Goal: Task Accomplishment & Management: Use online tool/utility

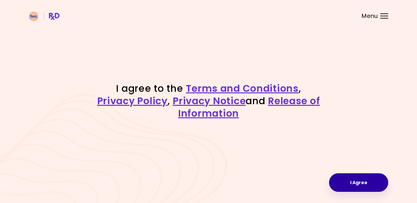
click at [364, 185] on button "I Agree" at bounding box center [358, 182] width 59 height 19
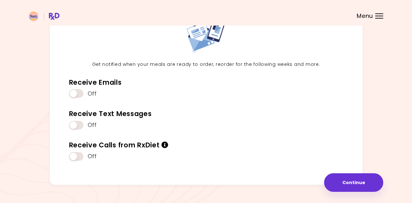
scroll to position [65, 0]
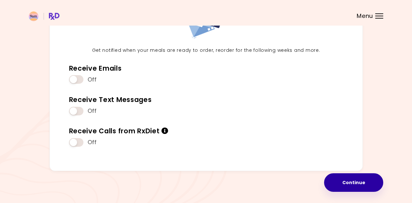
click at [343, 182] on button "Continue" at bounding box center [353, 182] width 59 height 19
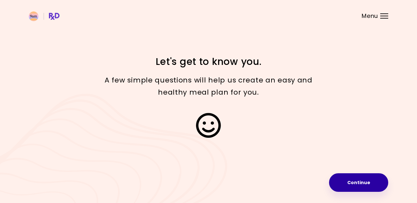
click at [384, 185] on button "Continue" at bounding box center [358, 182] width 59 height 19
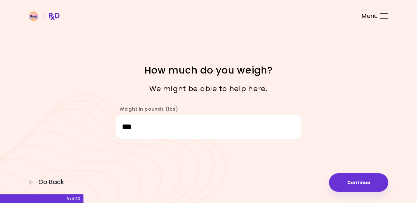
click at [384, 185] on button "Continue" at bounding box center [358, 182] width 59 height 19
select select "****"
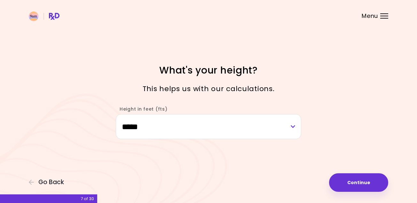
click at [384, 185] on button "Continue" at bounding box center [358, 182] width 59 height 19
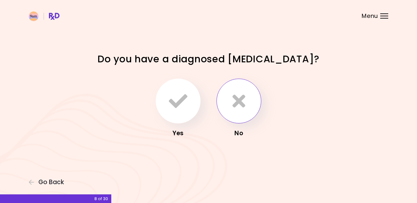
click at [240, 98] on icon "button" at bounding box center [238, 101] width 13 height 19
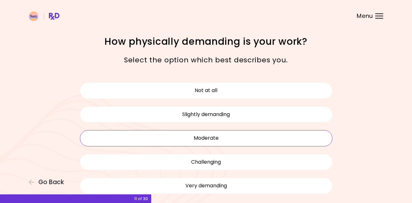
click at [226, 141] on button "Moderate" at bounding box center [206, 138] width 252 height 16
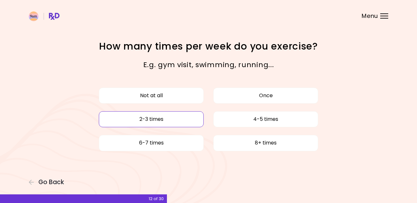
click at [166, 118] on button "2-3 times" at bounding box center [151, 119] width 105 height 16
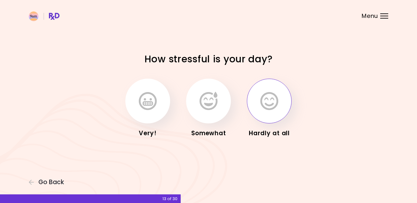
click at [263, 113] on button "button" at bounding box center [269, 101] width 45 height 45
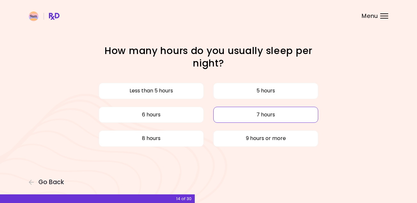
click at [217, 110] on button "7 hours" at bounding box center [265, 115] width 105 height 16
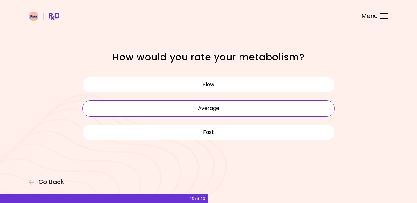
click at [216, 109] on button "Average" at bounding box center [208, 108] width 252 height 16
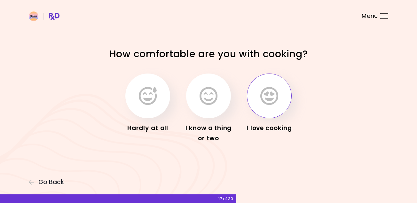
click at [278, 102] on button "button" at bounding box center [269, 95] width 45 height 45
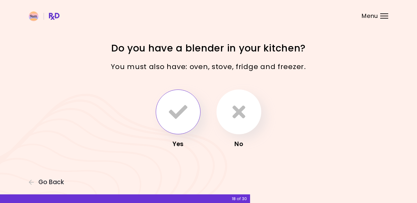
click at [178, 111] on icon "button" at bounding box center [178, 112] width 19 height 19
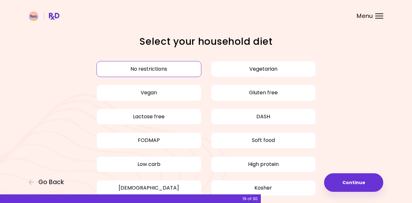
click at [181, 70] on button "No restrictions" at bounding box center [148, 69] width 105 height 16
click at [178, 70] on button "No restrictions" at bounding box center [148, 69] width 105 height 16
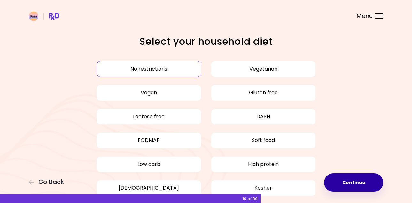
click at [362, 189] on button "Continue" at bounding box center [353, 182] width 59 height 19
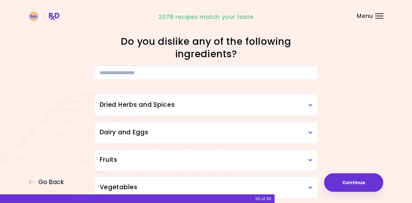
scroll to position [257, 0]
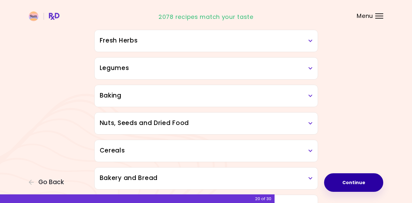
click at [339, 181] on button "Continue" at bounding box center [353, 182] width 59 height 19
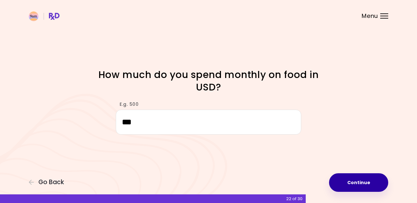
type input "***"
click at [357, 185] on button "Continue" at bounding box center [358, 182] width 59 height 19
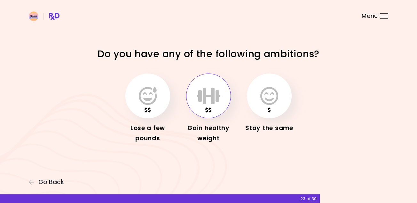
click at [203, 106] on button "button" at bounding box center [208, 95] width 45 height 45
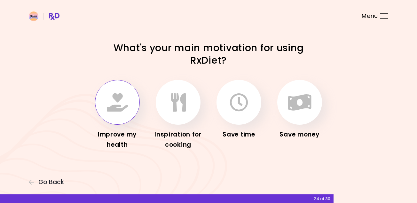
click at [128, 117] on button "button" at bounding box center [117, 102] width 45 height 45
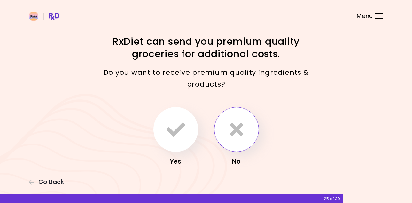
click at [240, 139] on button "button" at bounding box center [236, 129] width 45 height 45
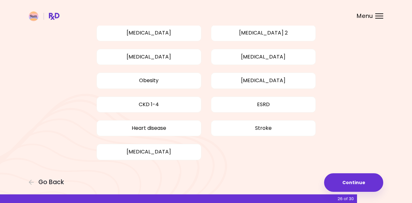
scroll to position [60, 0]
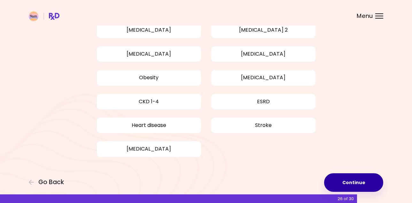
click at [350, 181] on button "Continue" at bounding box center [353, 182] width 59 height 19
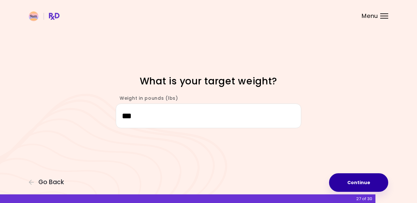
type input "***"
click at [356, 179] on button "Continue" at bounding box center [358, 182] width 59 height 19
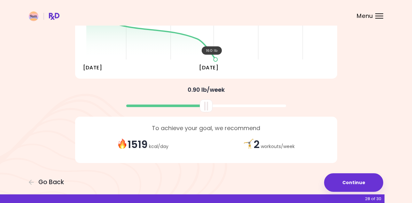
scroll to position [107, 0]
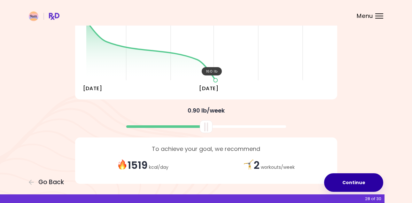
click at [347, 184] on button "Continue" at bounding box center [353, 182] width 59 height 19
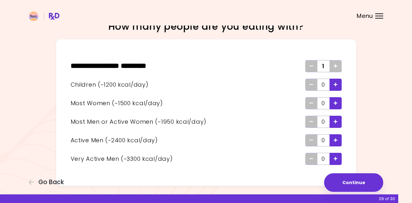
scroll to position [33, 0]
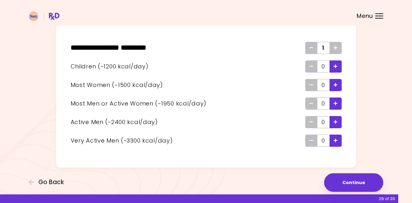
click at [335, 141] on icon "Add - Very Active Man" at bounding box center [335, 140] width 4 height 4
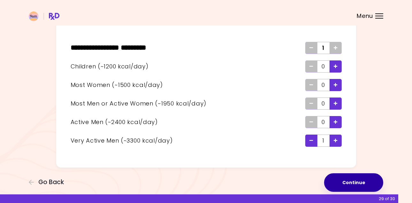
click at [356, 187] on button "Continue" at bounding box center [353, 182] width 59 height 19
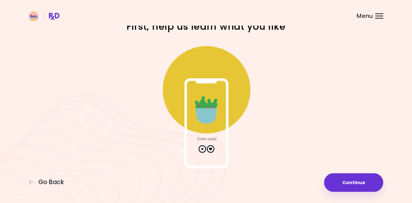
scroll to position [19, 0]
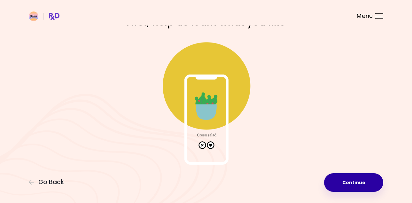
click at [355, 190] on button "Continue" at bounding box center [353, 182] width 59 height 19
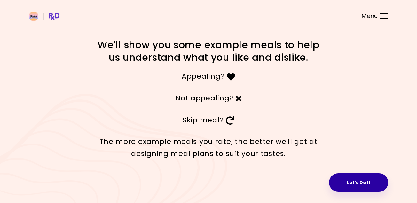
click at [346, 186] on button "Let's Do It" at bounding box center [358, 182] width 59 height 19
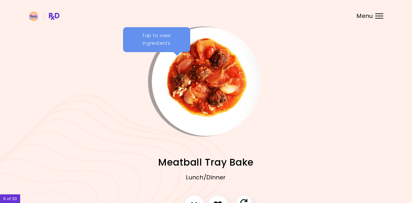
scroll to position [46, 0]
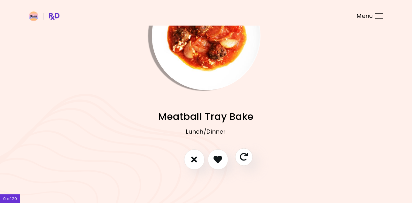
click at [248, 160] on button "Skip" at bounding box center [244, 157] width 18 height 18
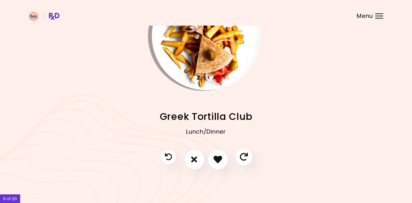
click at [248, 160] on button "Skip" at bounding box center [244, 157] width 18 height 18
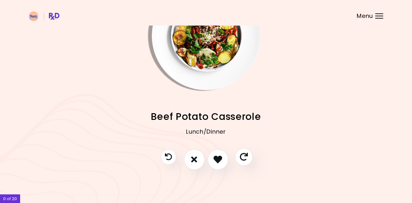
click at [248, 160] on button "Skip" at bounding box center [244, 157] width 18 height 18
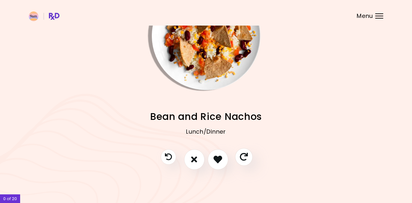
click at [248, 160] on button "Skip" at bounding box center [244, 157] width 18 height 18
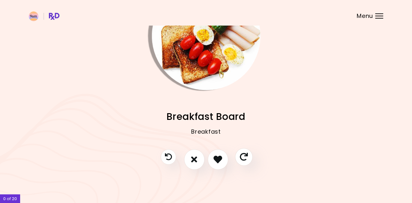
click at [248, 160] on button "Skip" at bounding box center [244, 157] width 18 height 18
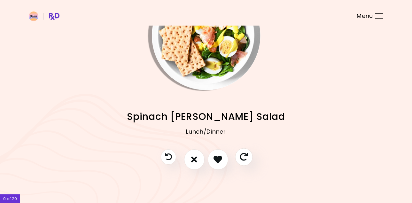
click at [248, 160] on button "Skip" at bounding box center [244, 157] width 18 height 18
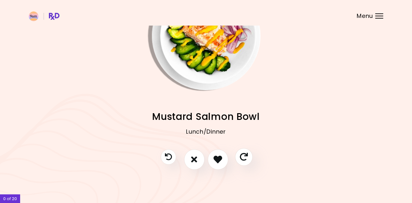
click at [248, 160] on button "Skip" at bounding box center [244, 157] width 18 height 18
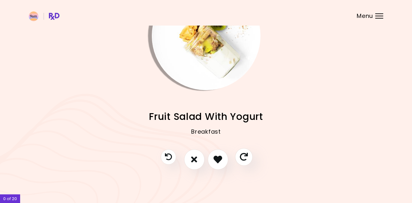
click at [248, 160] on button "Skip" at bounding box center [244, 157] width 18 height 18
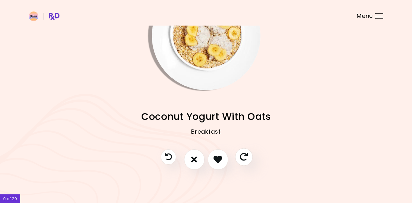
click at [248, 160] on button "Skip" at bounding box center [244, 157] width 18 height 18
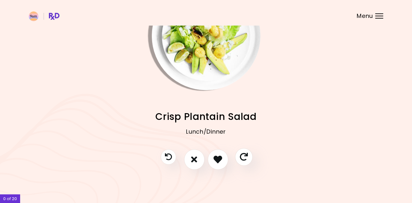
click at [248, 160] on button "Skip" at bounding box center [244, 157] width 18 height 18
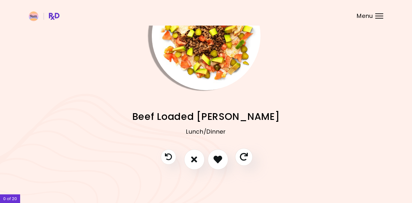
click at [248, 160] on button "Skip" at bounding box center [244, 157] width 18 height 18
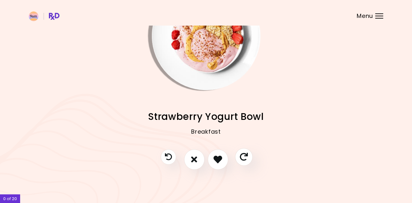
click at [248, 160] on button "Skip" at bounding box center [244, 157] width 18 height 18
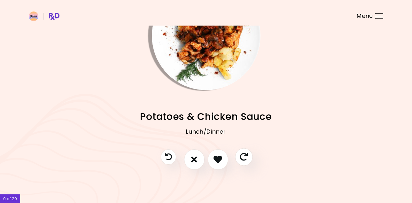
click at [248, 160] on button "Skip" at bounding box center [244, 157] width 18 height 18
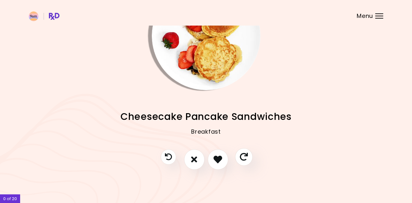
click at [248, 160] on button "Skip" at bounding box center [244, 157] width 18 height 18
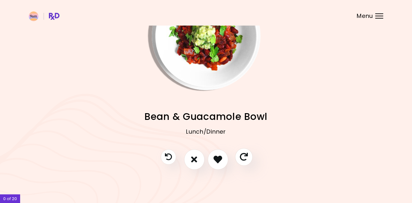
click at [248, 160] on button "Skip" at bounding box center [244, 157] width 18 height 18
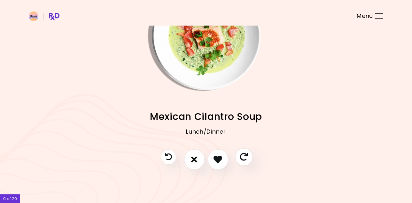
click at [248, 160] on button "Skip" at bounding box center [244, 157] width 18 height 18
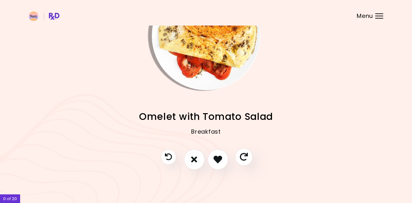
click at [248, 160] on button "Skip" at bounding box center [244, 157] width 18 height 18
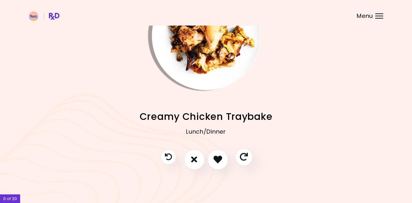
click at [248, 160] on button "Skip" at bounding box center [244, 157] width 18 height 18
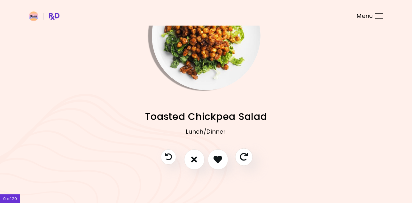
click at [248, 160] on button "Skip" at bounding box center [244, 157] width 18 height 18
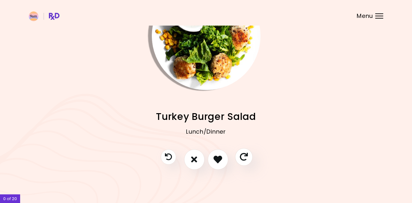
click at [248, 160] on button "Skip" at bounding box center [244, 157] width 18 height 18
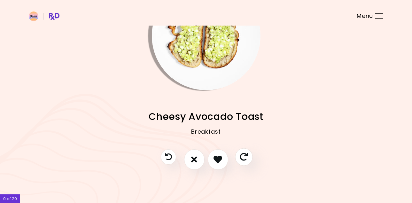
click at [248, 160] on button "Skip" at bounding box center [244, 157] width 18 height 18
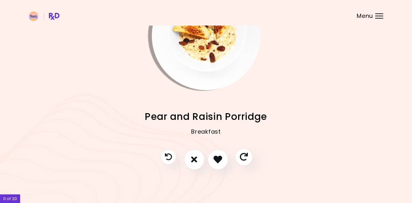
click at [248, 160] on button "Skip" at bounding box center [244, 157] width 18 height 18
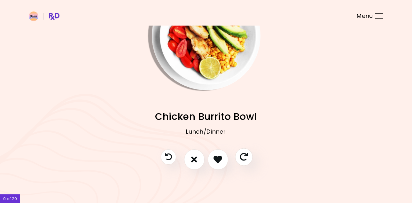
click at [248, 160] on button "Skip" at bounding box center [244, 157] width 18 height 18
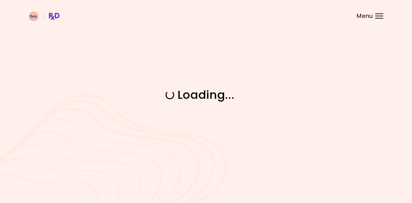
scroll to position [0, 0]
click at [248, 160] on div "Loading ..." at bounding box center [208, 101] width 417 height 203
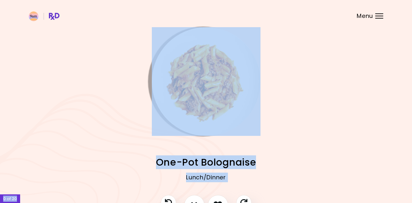
click at [282, 135] on div at bounding box center [340, 81] width 134 height 109
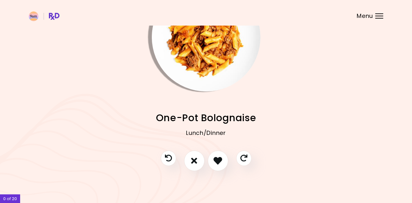
scroll to position [46, 0]
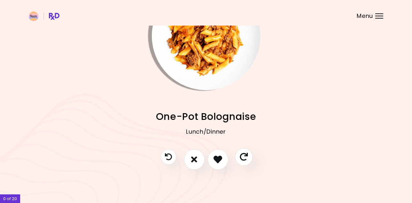
click at [245, 159] on icon "Skip" at bounding box center [244, 157] width 8 height 8
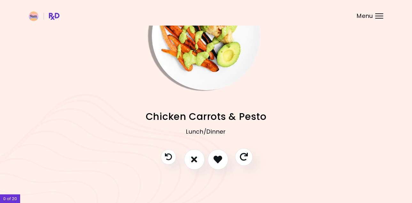
click at [245, 159] on icon "Skip" at bounding box center [244, 157] width 8 height 8
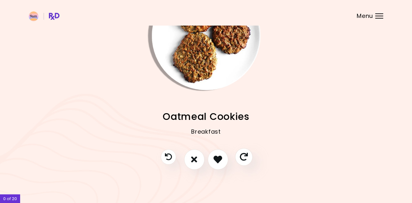
click at [245, 159] on icon "Skip" at bounding box center [244, 157] width 8 height 8
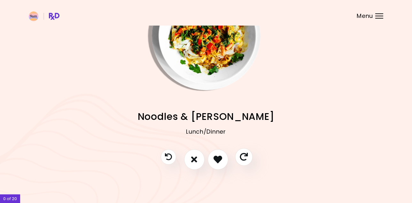
click at [245, 159] on icon "Skip" at bounding box center [244, 157] width 8 height 8
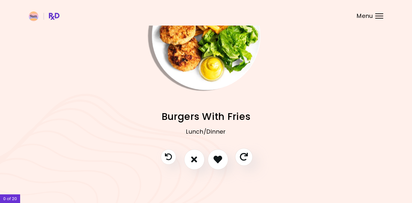
click at [245, 159] on icon "Skip" at bounding box center [244, 157] width 8 height 8
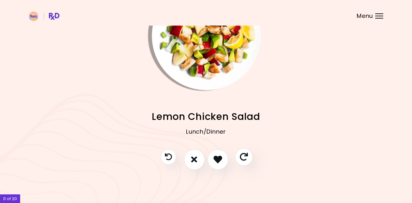
click at [245, 159] on icon "Skip" at bounding box center [244, 157] width 8 height 8
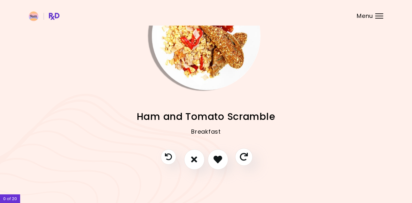
click at [245, 159] on icon "Skip" at bounding box center [244, 157] width 8 height 8
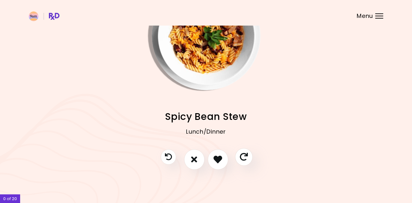
click at [245, 159] on icon "Skip" at bounding box center [244, 157] width 8 height 8
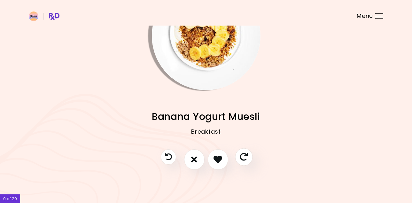
click at [245, 159] on icon "Skip" at bounding box center [244, 157] width 8 height 8
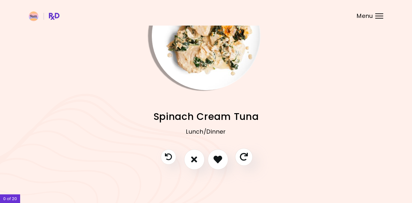
click at [245, 159] on icon "Skip" at bounding box center [244, 157] width 8 height 8
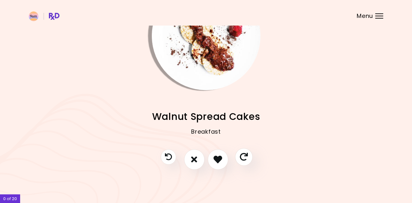
click at [245, 159] on icon "Skip" at bounding box center [244, 157] width 8 height 8
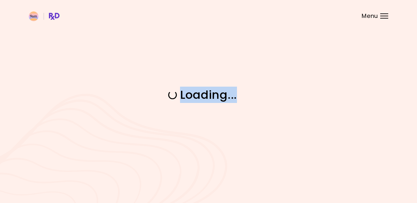
click at [245, 159] on div "Loading ..." at bounding box center [208, 101] width 417 height 203
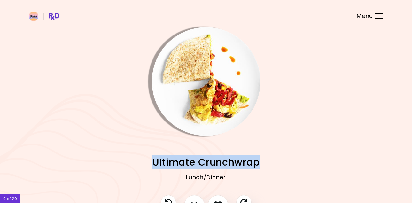
click at [245, 159] on span "Ultimate Crunchwrap" at bounding box center [205, 162] width 107 height 12
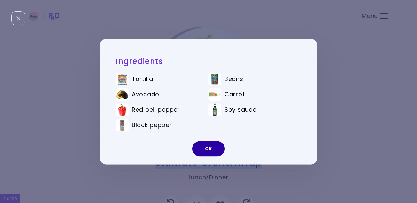
click at [210, 151] on button "OK" at bounding box center [208, 148] width 33 height 15
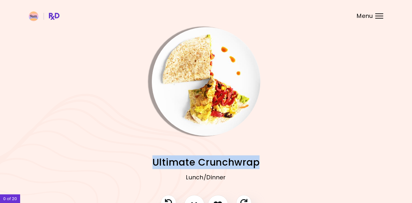
scroll to position [46, 0]
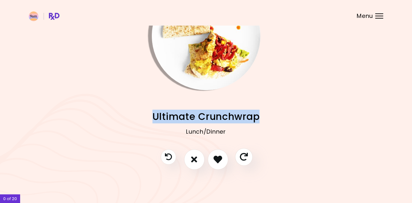
click at [244, 156] on icon "Skip" at bounding box center [244, 157] width 8 height 8
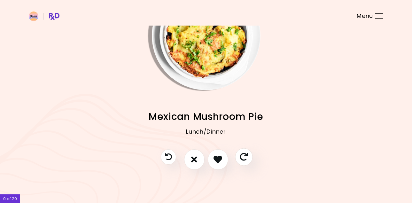
click at [244, 156] on icon "Skip" at bounding box center [244, 157] width 8 height 8
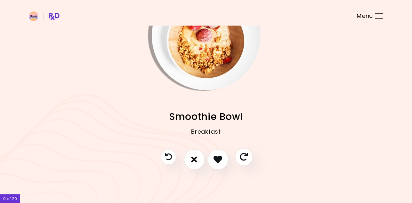
click at [244, 156] on icon "Skip" at bounding box center [244, 157] width 8 height 8
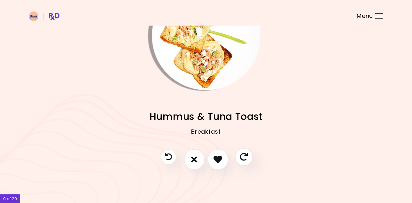
click at [244, 156] on icon "Skip" at bounding box center [244, 157] width 8 height 8
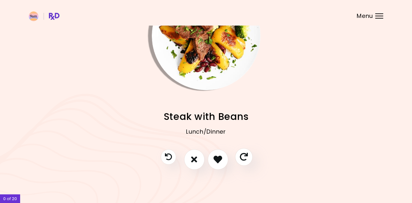
click at [244, 156] on icon "Skip" at bounding box center [244, 157] width 8 height 8
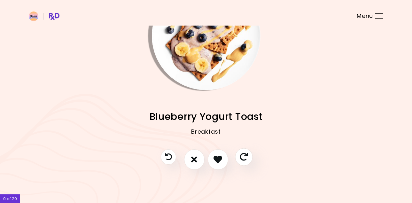
click at [244, 156] on icon "Skip" at bounding box center [244, 157] width 8 height 8
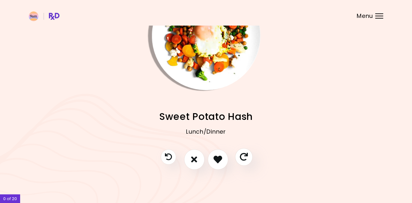
click at [244, 156] on icon "Skip" at bounding box center [244, 157] width 8 height 8
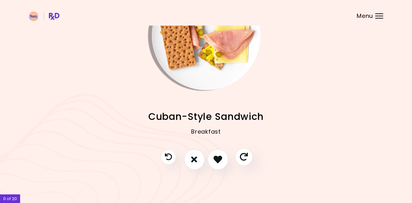
click at [244, 156] on icon "Skip" at bounding box center [244, 157] width 8 height 8
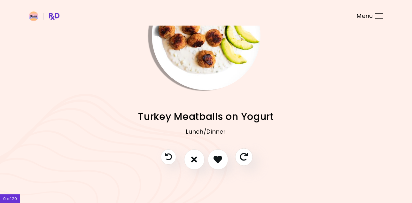
click at [244, 156] on icon "Skip" at bounding box center [244, 157] width 8 height 8
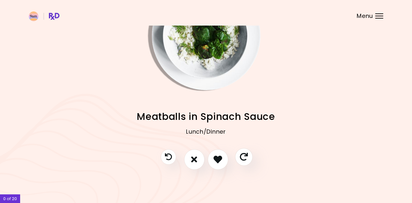
click at [244, 156] on icon "Skip" at bounding box center [244, 157] width 8 height 8
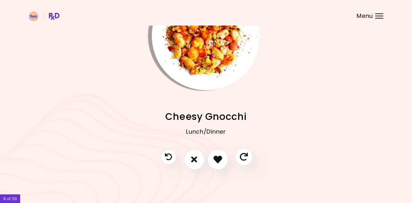
click at [244, 156] on icon "Skip" at bounding box center [244, 157] width 8 height 8
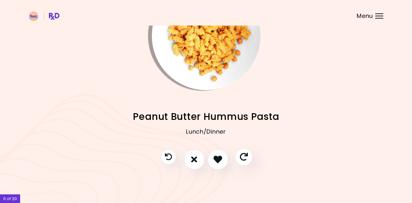
click at [244, 156] on icon "Skip" at bounding box center [244, 157] width 8 height 8
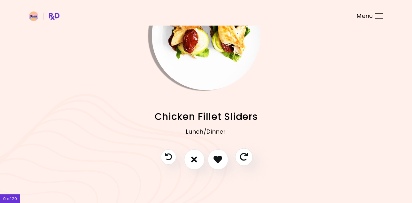
click at [244, 156] on icon "Skip" at bounding box center [244, 157] width 8 height 8
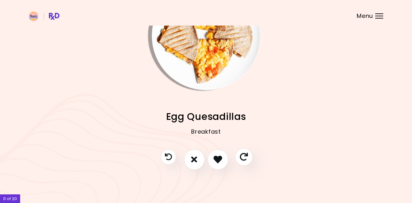
click at [244, 156] on icon "Skip" at bounding box center [244, 157] width 8 height 8
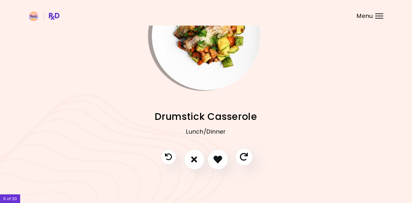
click at [244, 156] on icon "Skip" at bounding box center [244, 157] width 8 height 8
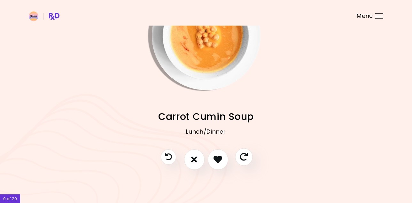
click at [244, 156] on icon "Skip" at bounding box center [244, 157] width 8 height 8
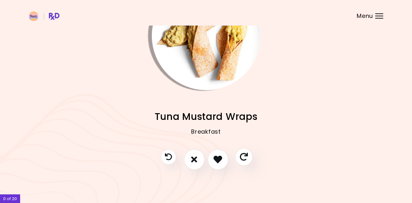
click at [244, 156] on icon "Skip" at bounding box center [244, 157] width 8 height 8
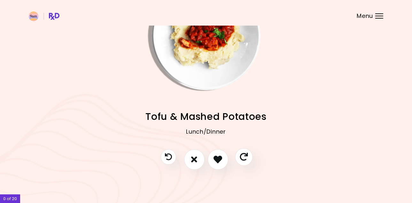
click at [244, 156] on icon "Skip" at bounding box center [244, 157] width 8 height 8
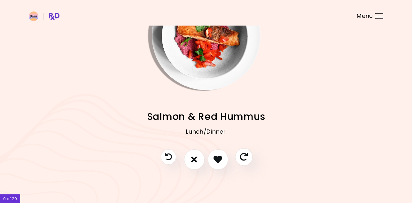
click at [244, 156] on icon "Skip" at bounding box center [244, 157] width 8 height 8
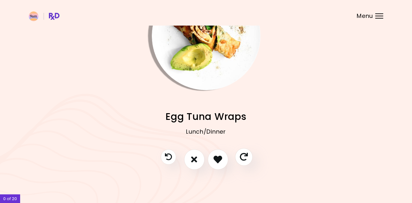
click at [244, 156] on icon "Skip" at bounding box center [244, 157] width 8 height 8
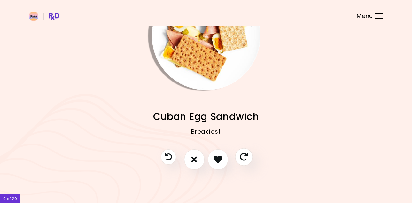
click at [244, 156] on icon "Skip" at bounding box center [244, 157] width 8 height 8
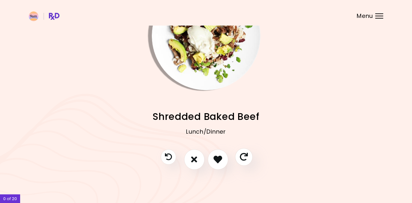
click at [244, 156] on icon "Skip" at bounding box center [244, 157] width 8 height 8
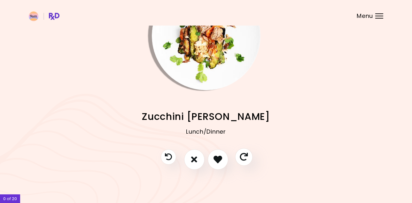
click at [244, 156] on icon "Skip" at bounding box center [244, 157] width 8 height 8
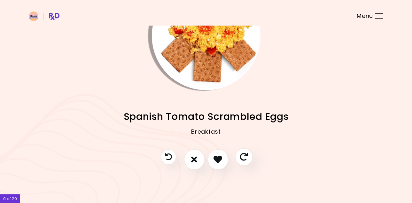
click at [244, 156] on icon "Skip" at bounding box center [244, 157] width 8 height 8
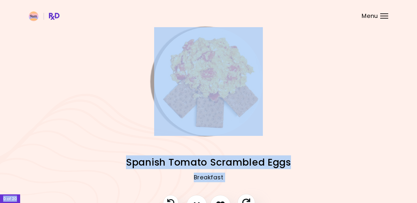
click at [244, 156] on div "Meatball Tray Bake Lunch/Dinner Greek Tortilla Club Lunch/Dinner Beef Potato Ca…" at bounding box center [208, 124] width 417 height 249
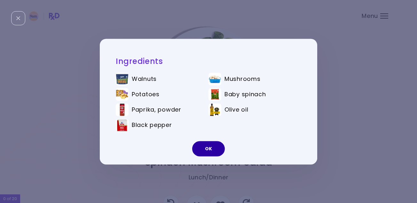
click at [217, 147] on button "OK" at bounding box center [208, 148] width 33 height 15
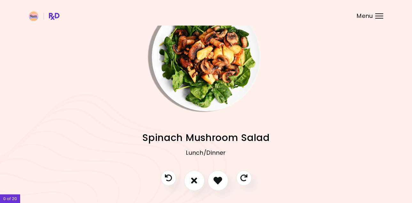
scroll to position [46, 0]
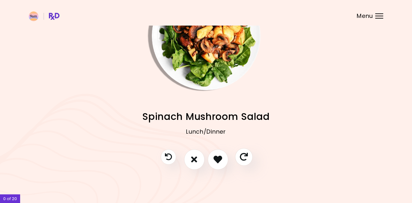
click at [240, 158] on icon "Skip" at bounding box center [244, 157] width 8 height 8
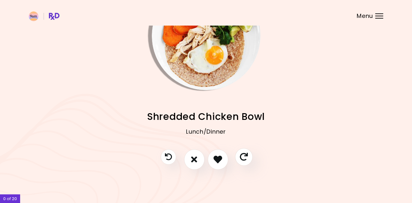
click at [240, 158] on icon "Skip" at bounding box center [244, 157] width 8 height 8
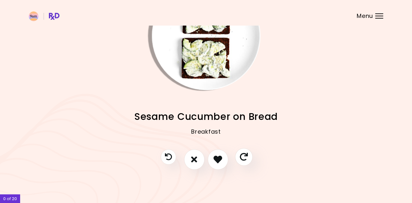
click at [240, 158] on icon "Skip" at bounding box center [244, 157] width 8 height 8
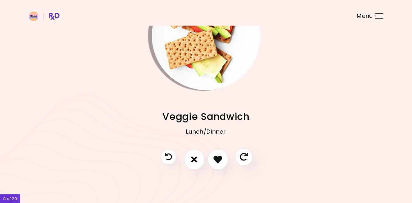
click at [240, 158] on icon "Skip" at bounding box center [244, 157] width 8 height 8
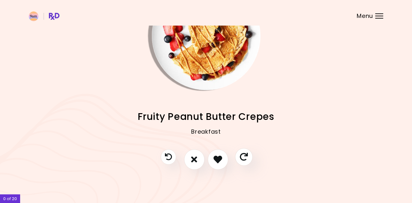
click at [240, 158] on icon "Skip" at bounding box center [244, 157] width 8 height 8
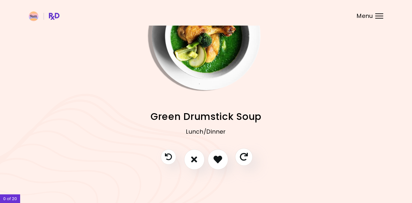
click at [240, 158] on icon "Skip" at bounding box center [244, 157] width 8 height 8
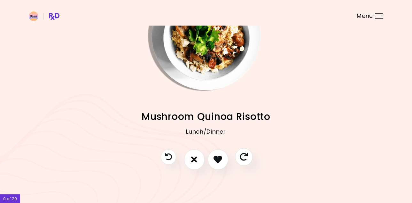
click at [240, 158] on icon "Skip" at bounding box center [244, 157] width 8 height 8
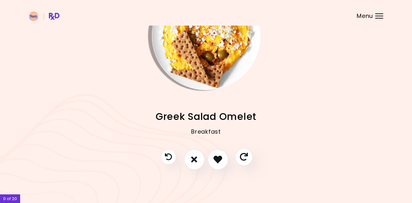
click at [240, 158] on icon "Skip" at bounding box center [244, 157] width 8 height 8
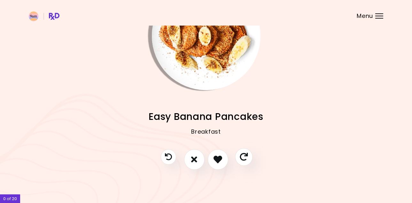
click at [240, 158] on icon "Skip" at bounding box center [244, 157] width 8 height 8
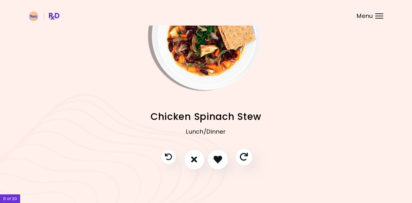
click at [240, 158] on icon "Skip" at bounding box center [244, 157] width 8 height 8
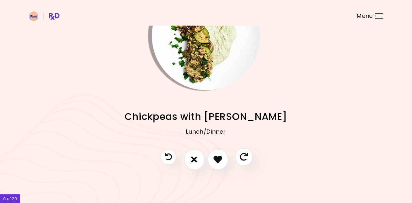
click at [240, 158] on icon "Skip" at bounding box center [244, 157] width 8 height 8
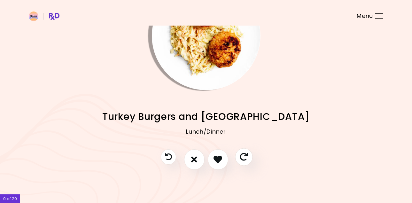
click at [240, 158] on icon "Skip" at bounding box center [244, 157] width 8 height 8
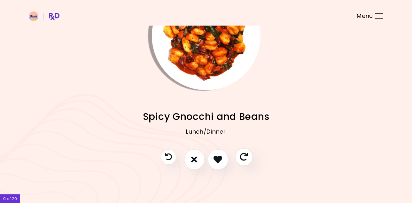
click at [240, 158] on icon "Skip" at bounding box center [244, 157] width 8 height 8
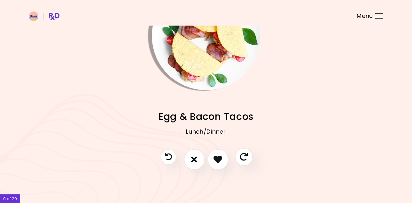
click at [240, 158] on icon "Skip" at bounding box center [244, 157] width 8 height 8
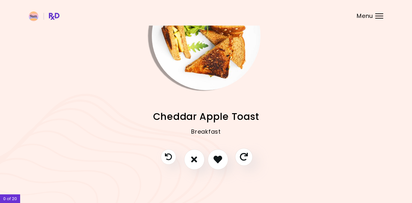
click at [240, 158] on icon "Skip" at bounding box center [244, 157] width 8 height 8
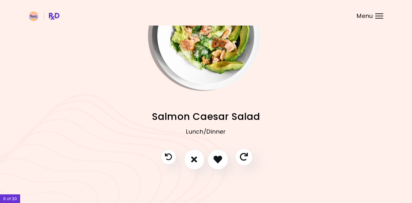
click at [240, 158] on icon "Skip" at bounding box center [244, 157] width 8 height 8
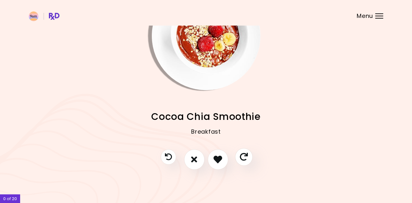
click at [240, 158] on icon "Skip" at bounding box center [244, 157] width 8 height 8
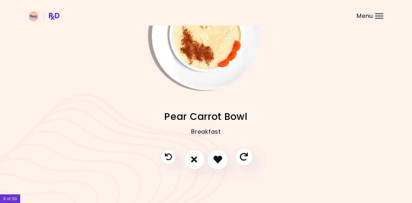
click at [240, 158] on icon "Skip" at bounding box center [244, 157] width 8 height 8
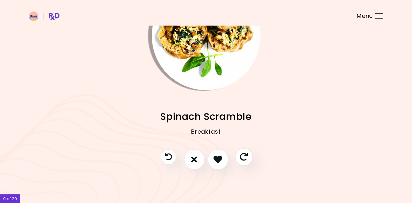
click at [240, 158] on icon "Skip" at bounding box center [244, 157] width 8 height 8
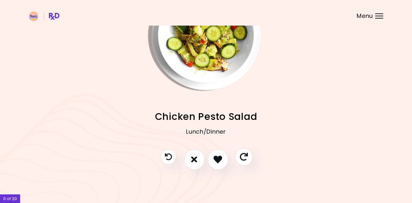
click at [240, 158] on icon "Skip" at bounding box center [244, 157] width 8 height 8
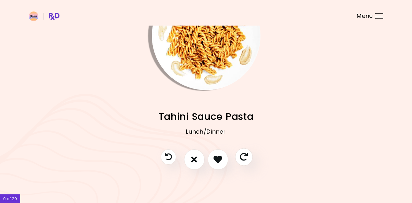
click at [240, 158] on icon "Skip" at bounding box center [244, 157] width 8 height 8
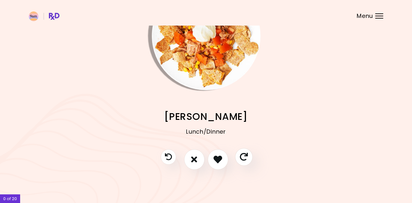
click at [240, 158] on icon "Skip" at bounding box center [244, 157] width 8 height 8
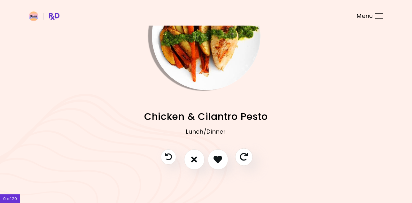
click at [240, 158] on icon "Skip" at bounding box center [244, 157] width 8 height 8
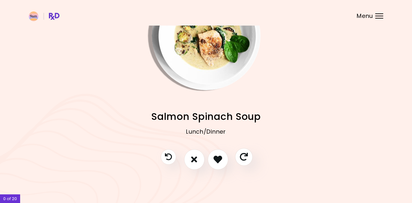
click at [240, 158] on icon "Skip" at bounding box center [244, 157] width 8 height 8
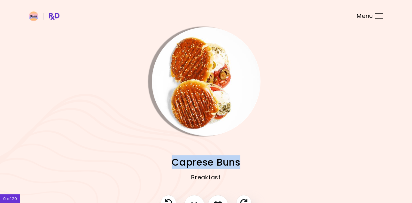
click at [240, 158] on span "Caprese Buns" at bounding box center [206, 162] width 69 height 12
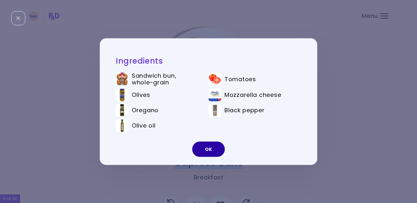
click at [203, 147] on button "OK" at bounding box center [208, 149] width 33 height 15
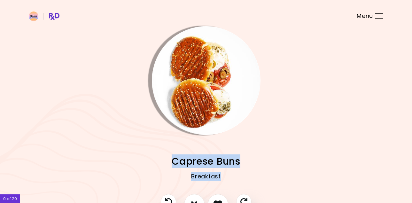
drag, startPoint x: 203, startPoint y: 147, endPoint x: 326, endPoint y: 200, distance: 134.3
click at [326, 200] on div "Meatball Tray Bake Lunch/Dinner Greek Tortilla Club Lunch/Dinner Beef Potato Ca…" at bounding box center [206, 123] width 412 height 249
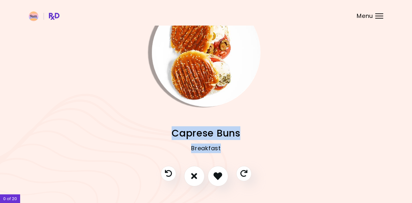
scroll to position [46, 0]
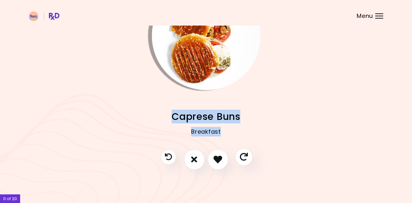
click at [244, 158] on icon "Skip" at bounding box center [244, 157] width 8 height 8
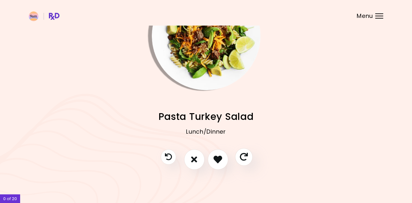
click at [244, 158] on icon "Skip" at bounding box center [244, 157] width 8 height 8
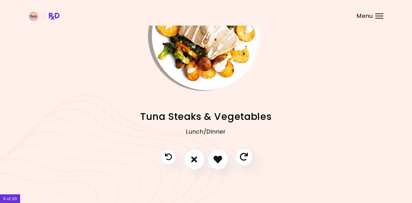
click at [244, 158] on icon "Skip" at bounding box center [244, 157] width 8 height 8
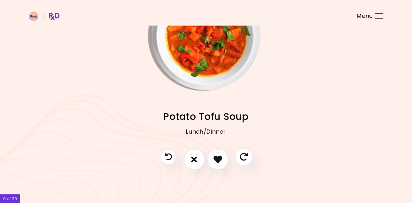
click at [244, 158] on icon "Skip" at bounding box center [244, 157] width 8 height 8
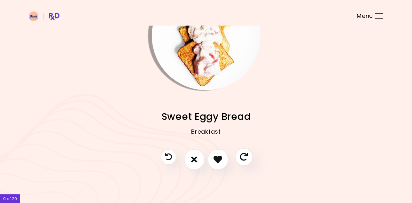
click at [244, 158] on icon "Skip" at bounding box center [244, 157] width 8 height 8
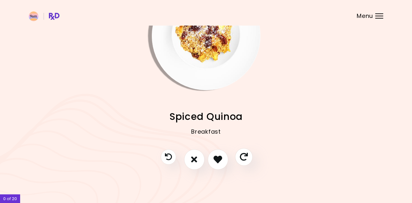
click at [244, 158] on icon "Skip" at bounding box center [244, 157] width 8 height 8
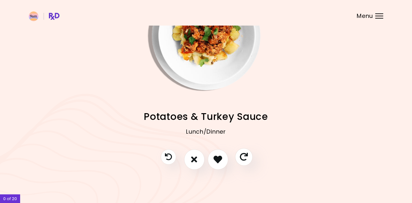
click at [244, 158] on icon "Skip" at bounding box center [244, 157] width 8 height 8
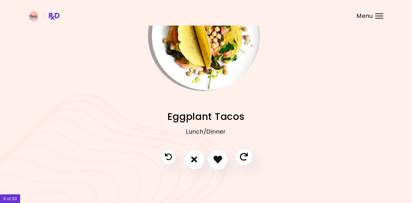
click at [244, 158] on icon "Skip" at bounding box center [244, 157] width 8 height 8
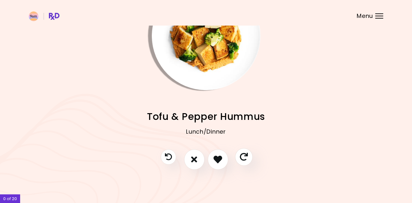
click at [244, 158] on icon "Skip" at bounding box center [244, 157] width 8 height 8
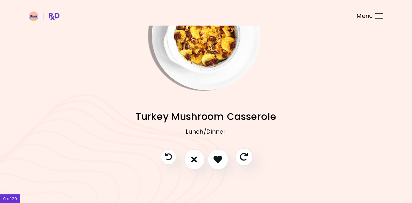
click at [244, 158] on icon "Skip" at bounding box center [244, 157] width 8 height 8
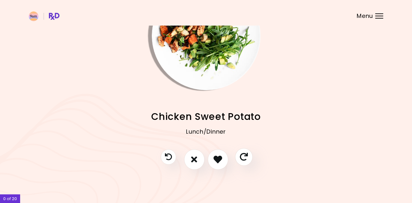
click at [244, 158] on icon "Skip" at bounding box center [244, 157] width 8 height 8
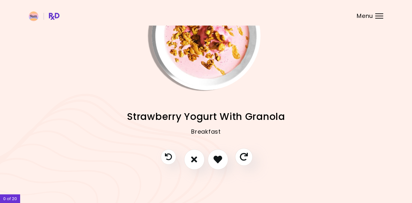
click at [244, 158] on icon "Skip" at bounding box center [244, 157] width 8 height 8
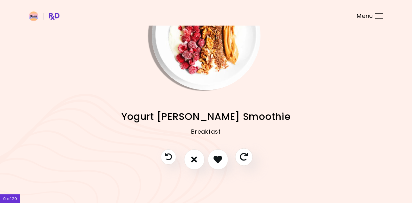
click at [244, 158] on icon "Skip" at bounding box center [244, 157] width 8 height 8
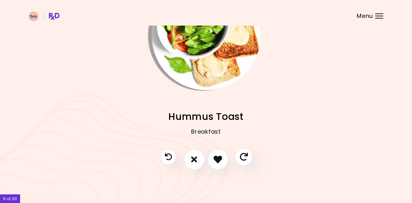
click at [244, 158] on icon "Skip" at bounding box center [244, 157] width 8 height 8
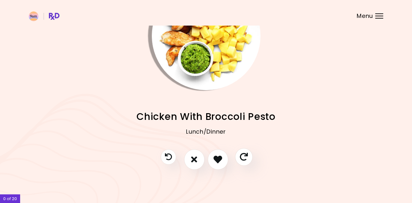
click at [244, 158] on icon "Skip" at bounding box center [244, 157] width 8 height 8
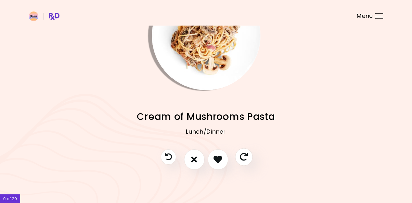
click at [244, 158] on icon "Skip" at bounding box center [244, 157] width 8 height 8
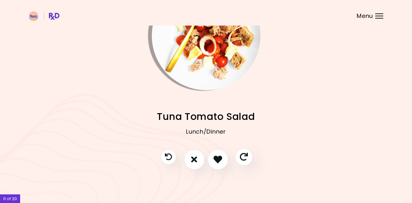
click at [244, 158] on icon "Skip" at bounding box center [244, 157] width 8 height 8
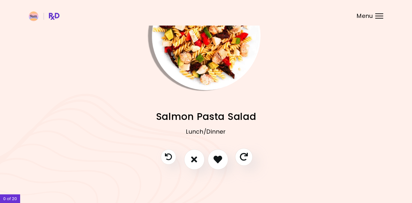
click at [244, 158] on icon "Skip" at bounding box center [244, 157] width 8 height 8
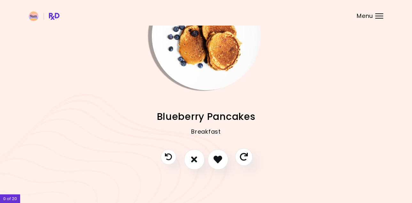
click at [244, 158] on icon "Skip" at bounding box center [244, 157] width 8 height 8
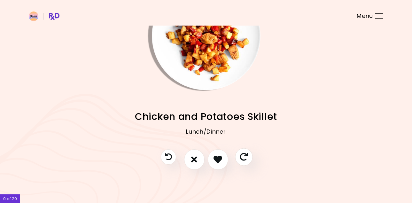
click at [244, 158] on icon "Skip" at bounding box center [244, 157] width 8 height 8
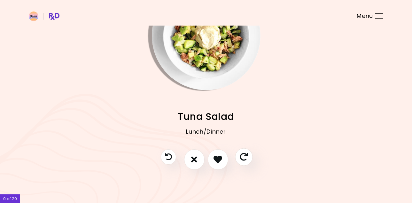
click at [244, 158] on icon "Skip" at bounding box center [244, 157] width 8 height 8
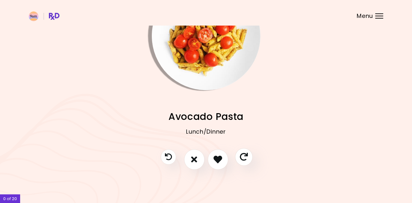
click at [244, 158] on icon "Skip" at bounding box center [244, 157] width 8 height 8
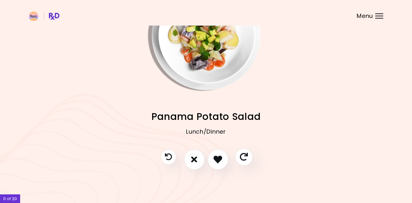
click at [244, 158] on icon "Skip" at bounding box center [244, 157] width 8 height 8
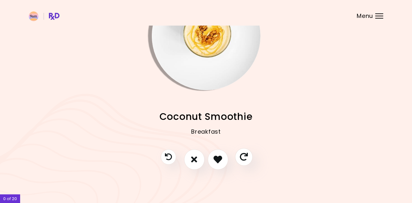
click at [244, 158] on icon "Skip" at bounding box center [244, 157] width 8 height 8
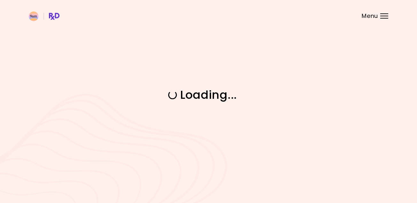
click at [244, 158] on div "Loading ..." at bounding box center [208, 101] width 417 height 203
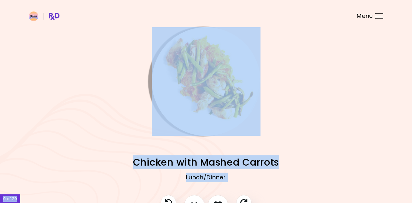
click at [303, 162] on h2 "Chicken with Mashed Carrots" at bounding box center [206, 162] width 354 height 14
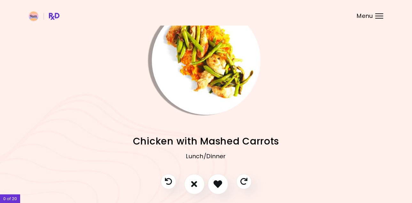
scroll to position [46, 0]
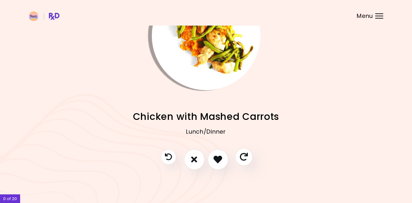
click at [248, 158] on button "Skip" at bounding box center [244, 157] width 18 height 18
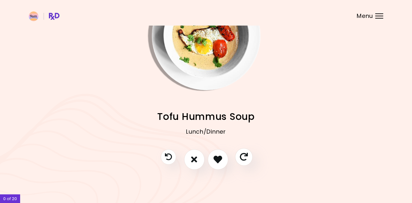
click at [248, 158] on button "Skip" at bounding box center [244, 157] width 18 height 18
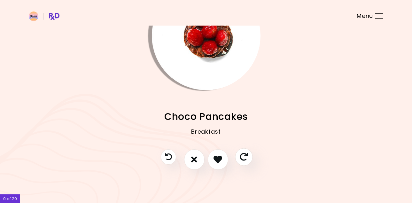
click at [248, 158] on button "Skip" at bounding box center [244, 157] width 18 height 18
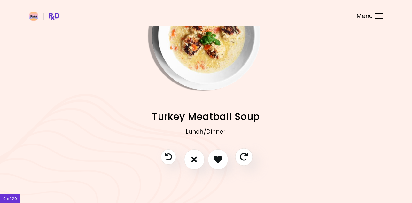
click at [248, 158] on button "Skip" at bounding box center [244, 157] width 18 height 18
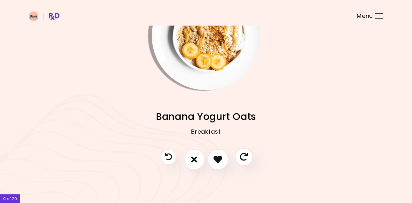
click at [248, 158] on button "Skip" at bounding box center [244, 157] width 18 height 18
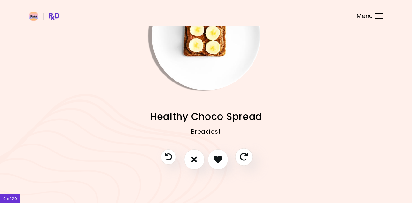
click at [248, 158] on button "Skip" at bounding box center [244, 157] width 18 height 18
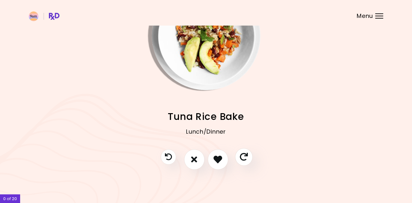
click at [248, 158] on button "Skip" at bounding box center [244, 157] width 18 height 18
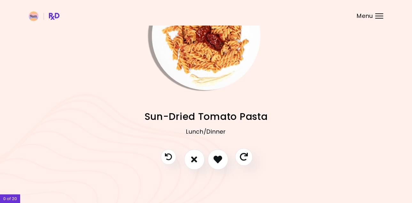
click at [248, 158] on button "Skip" at bounding box center [244, 157] width 18 height 18
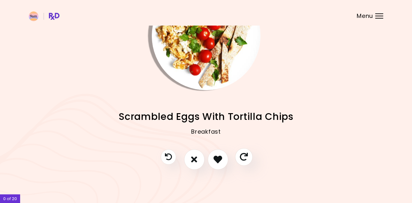
click at [248, 158] on button "Skip" at bounding box center [244, 157] width 18 height 18
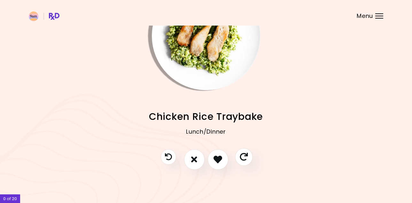
click at [248, 158] on button "Skip" at bounding box center [244, 157] width 18 height 18
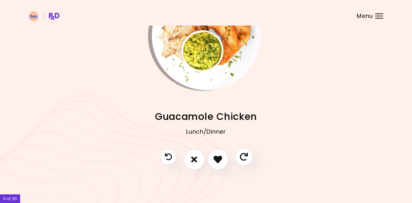
click at [248, 158] on button "Skip" at bounding box center [244, 157] width 18 height 18
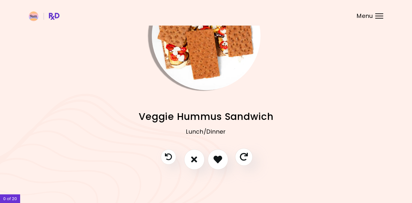
click at [248, 158] on button "Skip" at bounding box center [244, 157] width 18 height 18
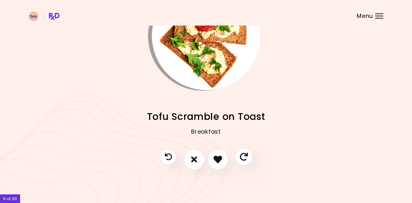
click at [248, 158] on button "Skip" at bounding box center [244, 157] width 18 height 18
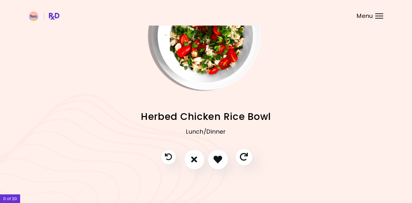
click at [248, 158] on button "Skip" at bounding box center [244, 157] width 18 height 18
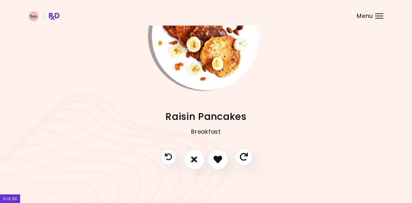
click at [248, 158] on button "Skip" at bounding box center [244, 157] width 18 height 18
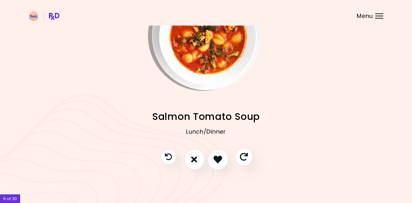
click at [248, 158] on button "Skip" at bounding box center [244, 157] width 18 height 18
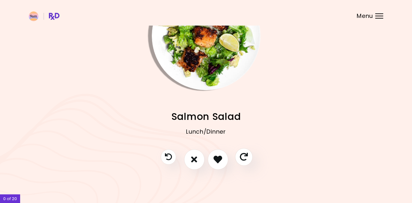
click at [248, 158] on button "Skip" at bounding box center [244, 157] width 18 height 18
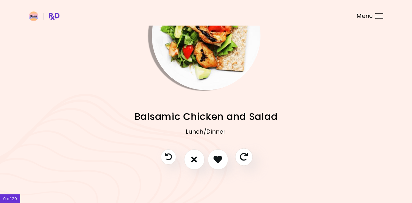
click at [248, 158] on button "Skip" at bounding box center [244, 157] width 18 height 18
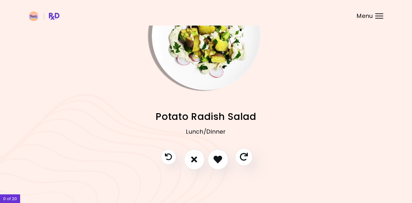
click at [248, 158] on button "Skip" at bounding box center [244, 157] width 18 height 18
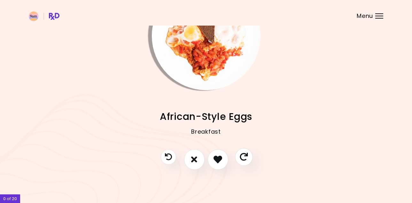
click at [248, 158] on button "Skip" at bounding box center [244, 157] width 18 height 18
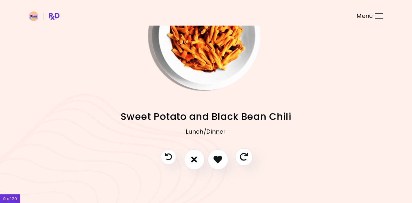
click at [248, 158] on button "Skip" at bounding box center [244, 157] width 18 height 18
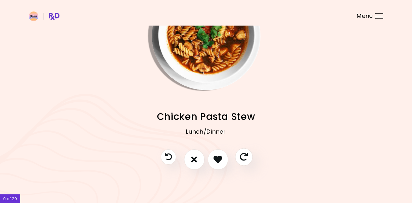
click at [248, 158] on button "Skip" at bounding box center [244, 157] width 18 height 18
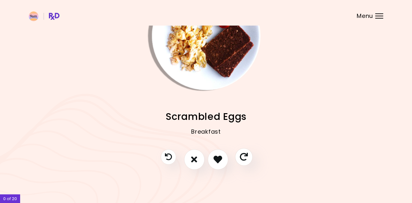
click at [248, 158] on button "Skip" at bounding box center [244, 157] width 18 height 18
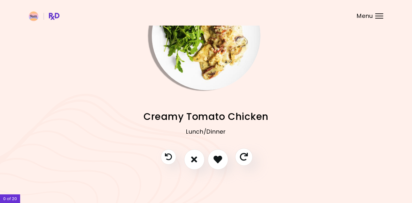
click at [248, 158] on button "Skip" at bounding box center [244, 157] width 18 height 18
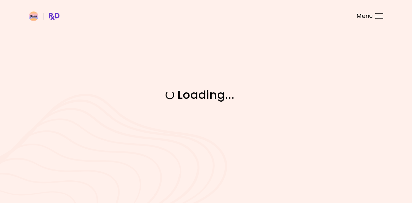
scroll to position [0, 0]
click at [248, 158] on div "Loading ..." at bounding box center [208, 101] width 417 height 203
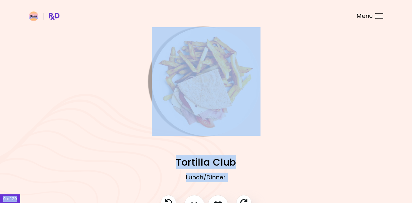
click at [293, 153] on div "Meatball Tray Bake Lunch/Dinner Greek Tortilla Club Lunch/Dinner Beef Potato Ca…" at bounding box center [206, 165] width 354 height 59
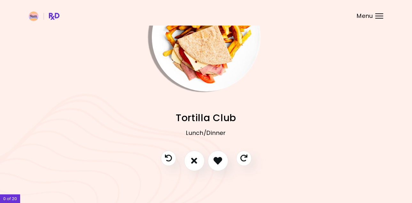
scroll to position [46, 0]
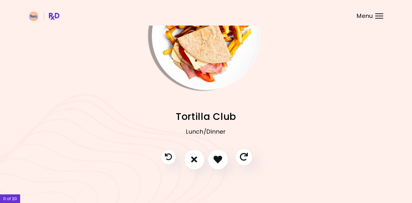
click at [250, 156] on button "Skip" at bounding box center [244, 157] width 18 height 18
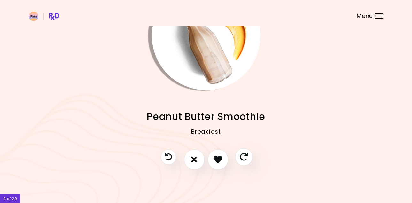
click at [250, 156] on button "Skip" at bounding box center [244, 157] width 18 height 18
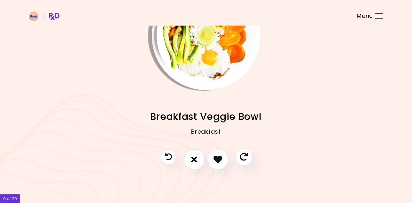
click at [250, 156] on button "Skip" at bounding box center [244, 157] width 18 height 18
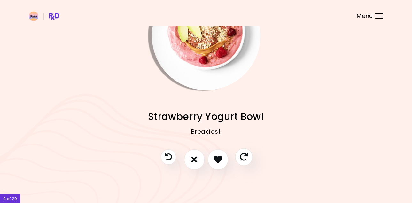
click at [250, 156] on button "Skip" at bounding box center [244, 157] width 18 height 18
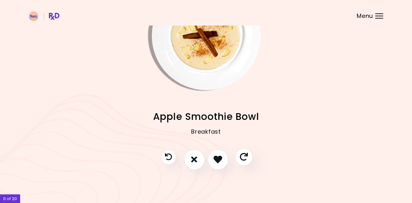
click at [250, 156] on button "Skip" at bounding box center [244, 157] width 18 height 18
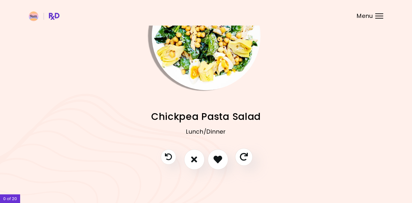
click at [250, 156] on button "Skip" at bounding box center [244, 157] width 18 height 18
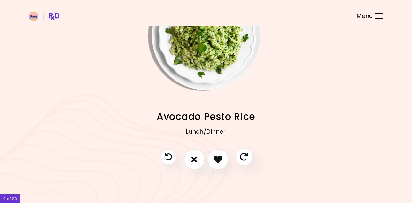
click at [250, 156] on button "Skip" at bounding box center [244, 157] width 18 height 18
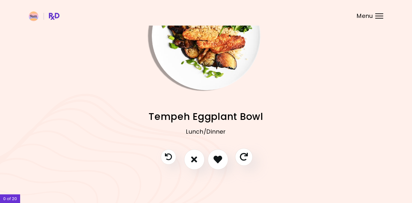
click at [250, 156] on button "Skip" at bounding box center [244, 157] width 18 height 18
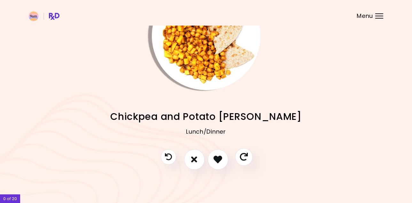
click at [250, 156] on button "Skip" at bounding box center [244, 157] width 18 height 18
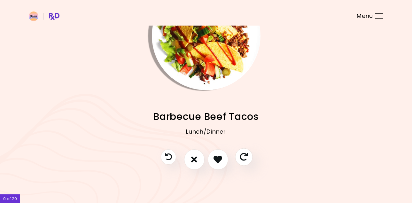
click at [250, 156] on button "Skip" at bounding box center [244, 157] width 18 height 18
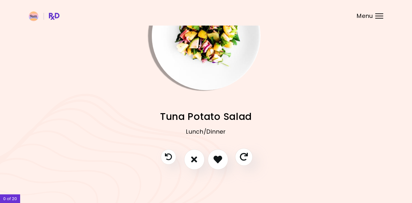
click at [250, 156] on button "Skip" at bounding box center [244, 157] width 18 height 18
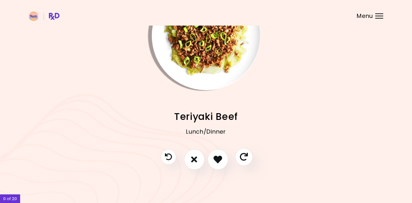
click at [250, 156] on button "Skip" at bounding box center [244, 157] width 18 height 18
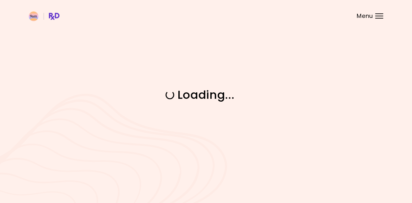
scroll to position [0, 0]
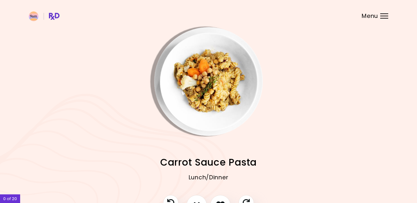
click at [250, 156] on span "Carrot Sauce Pasta" at bounding box center [208, 162] width 96 height 12
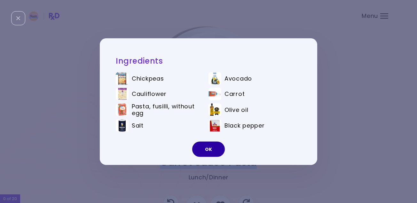
click at [212, 149] on button "OK" at bounding box center [208, 149] width 33 height 15
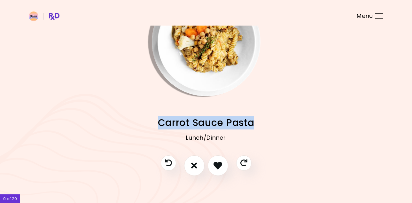
scroll to position [46, 0]
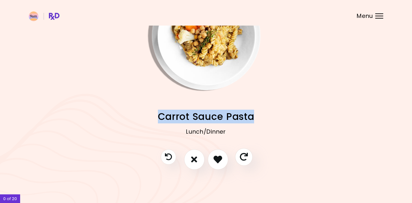
click at [243, 154] on icon "Skip" at bounding box center [244, 157] width 8 height 8
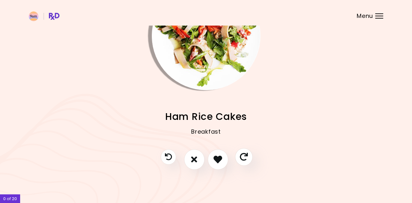
click at [243, 154] on icon "Skip" at bounding box center [244, 157] width 8 height 8
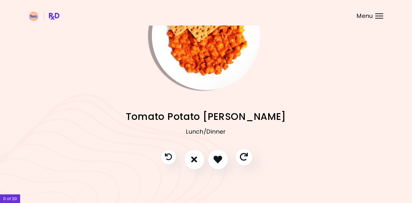
click at [243, 154] on icon "Skip" at bounding box center [244, 157] width 8 height 8
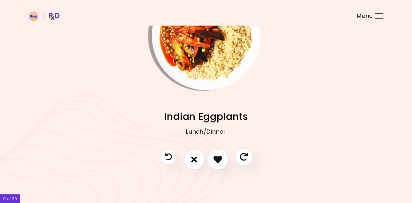
click at [243, 154] on icon "Skip" at bounding box center [244, 157] width 8 height 8
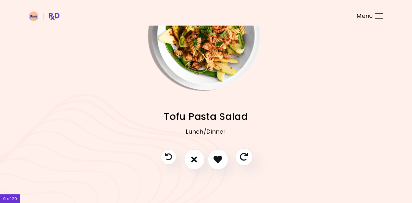
click at [243, 154] on icon "Skip" at bounding box center [244, 157] width 8 height 8
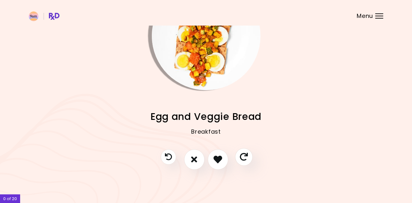
click at [243, 154] on icon "Skip" at bounding box center [244, 157] width 8 height 8
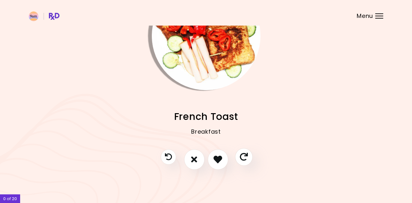
click at [243, 154] on icon "Skip" at bounding box center [244, 157] width 8 height 8
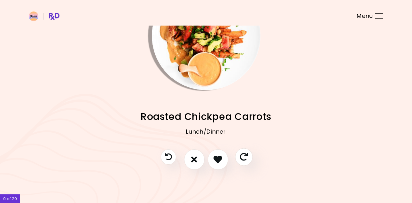
click at [243, 154] on icon "Skip" at bounding box center [244, 157] width 8 height 8
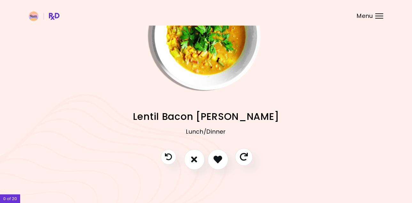
click at [243, 154] on icon "Skip" at bounding box center [244, 157] width 8 height 8
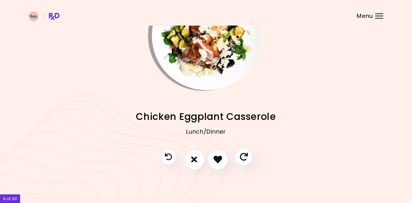
click at [243, 154] on icon "Skip" at bounding box center [244, 157] width 8 height 8
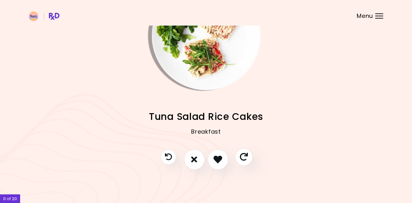
click at [243, 154] on icon "Skip" at bounding box center [244, 157] width 8 height 8
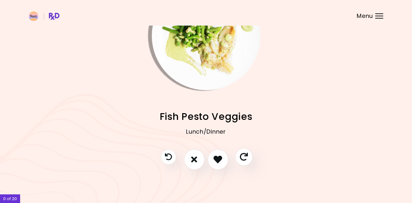
click at [243, 154] on icon "Skip" at bounding box center [244, 157] width 8 height 8
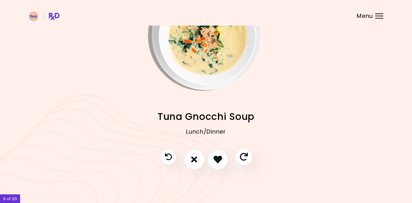
click at [243, 154] on icon "Skip" at bounding box center [244, 157] width 8 height 8
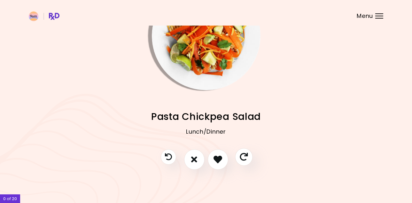
click at [243, 154] on icon "Skip" at bounding box center [244, 157] width 8 height 8
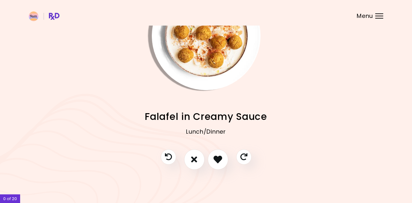
click at [377, 17] on div "Menu" at bounding box center [379, 15] width 8 height 5
click at [323, 87] on img "Info - Bean Taco Salad" at bounding box center [340, 35] width 109 height 109
click at [193, 163] on icon "I don't like this recipe" at bounding box center [194, 159] width 7 height 10
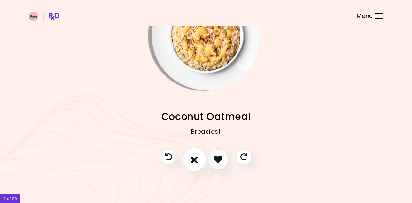
click at [193, 163] on icon "I don't like this recipe" at bounding box center [194, 159] width 7 height 10
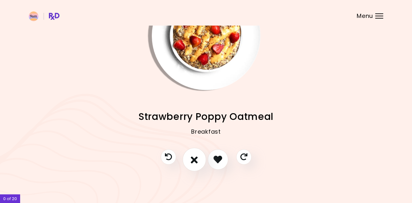
click at [193, 163] on icon "I don't like this recipe" at bounding box center [194, 159] width 7 height 10
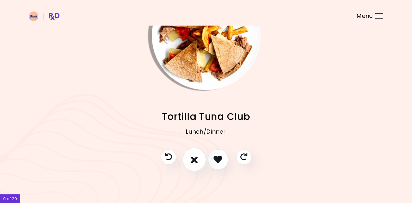
click at [193, 163] on icon "I don't like this recipe" at bounding box center [194, 159] width 7 height 10
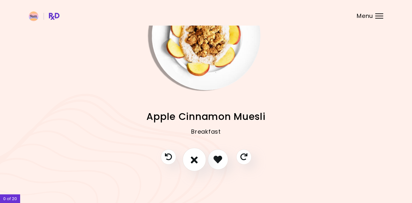
click at [193, 163] on icon "I don't like this recipe" at bounding box center [194, 159] width 7 height 10
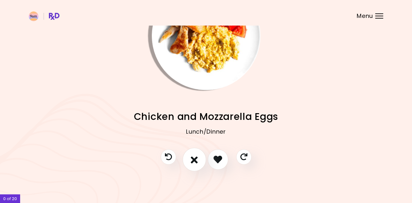
click at [193, 163] on icon "I don't like this recipe" at bounding box center [194, 159] width 7 height 10
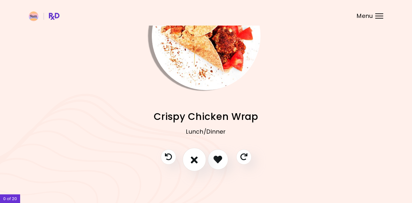
click at [193, 163] on icon "I don't like this recipe" at bounding box center [194, 159] width 7 height 10
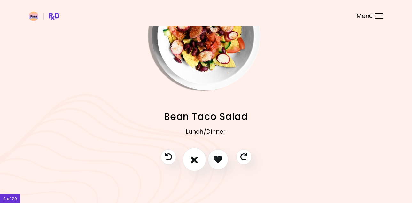
click at [193, 163] on icon "I don't like this recipe" at bounding box center [194, 159] width 7 height 10
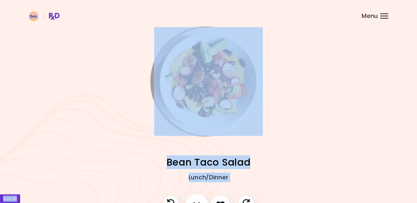
click at [193, 163] on div "Meatball Tray Bake Lunch/Dinner Greek Tortilla Club Lunch/Dinner Beef Potato Ca…" at bounding box center [208, 124] width 417 height 249
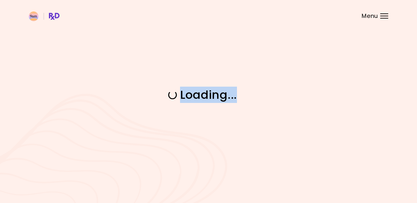
click at [193, 163] on div "Loading ..." at bounding box center [208, 101] width 417 height 203
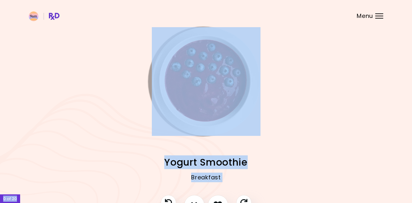
click at [263, 166] on h2 "Yogurt Smoothie" at bounding box center [206, 162] width 354 height 14
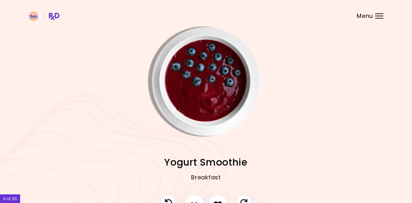
scroll to position [46, 0]
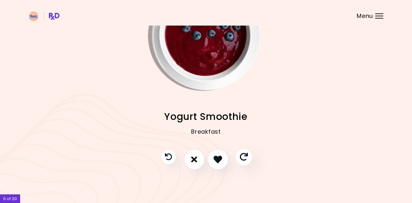
click at [238, 157] on button "Skip" at bounding box center [244, 157] width 18 height 18
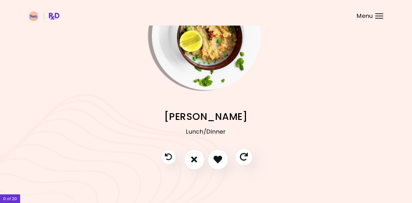
click at [238, 157] on button "Skip" at bounding box center [244, 157] width 18 height 18
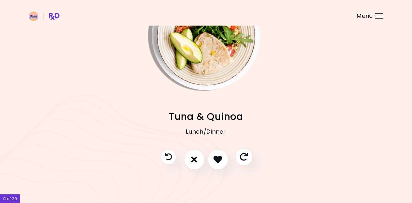
click at [238, 157] on button "Skip" at bounding box center [244, 157] width 18 height 18
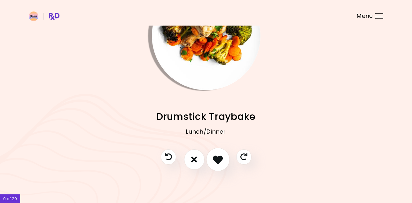
click at [215, 156] on icon "I like this recipe" at bounding box center [218, 159] width 10 height 10
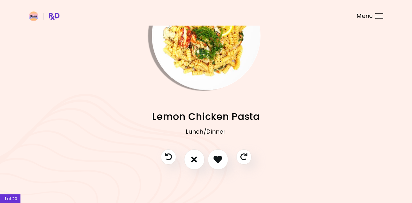
click at [231, 160] on div at bounding box center [205, 162] width 103 height 27
click at [239, 157] on button "Skip" at bounding box center [244, 157] width 18 height 18
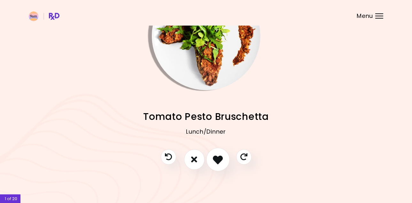
click at [220, 163] on icon "I like this recipe" at bounding box center [218, 159] width 10 height 10
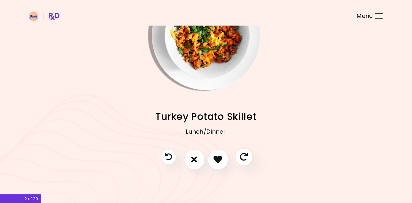
click at [247, 159] on icon "Skip" at bounding box center [244, 157] width 8 height 8
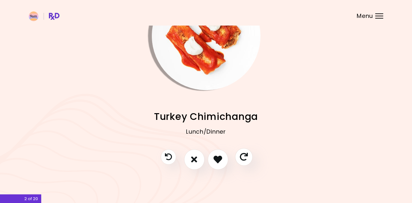
click at [247, 159] on icon "Skip" at bounding box center [244, 157] width 8 height 8
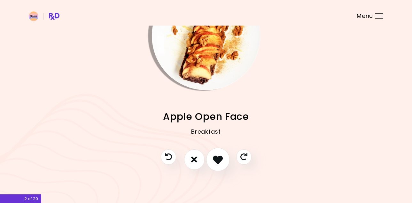
click at [215, 157] on icon "I like this recipe" at bounding box center [218, 159] width 10 height 10
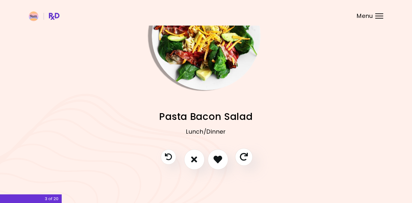
click at [246, 162] on button "Skip" at bounding box center [244, 157] width 18 height 18
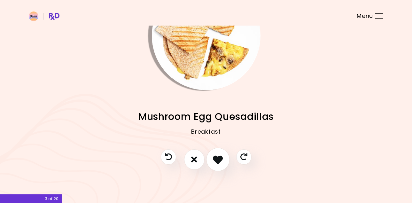
click at [220, 163] on icon "I like this recipe" at bounding box center [218, 159] width 10 height 10
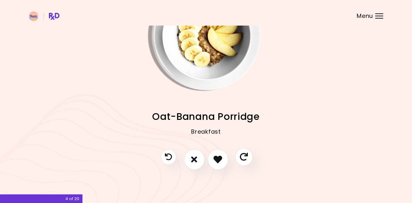
click at [238, 162] on button "Skip" at bounding box center [244, 157] width 18 height 18
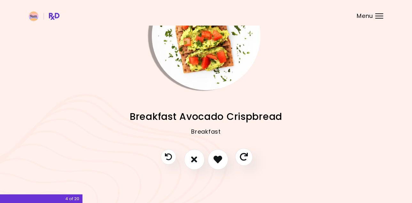
click at [238, 162] on button "Skip" at bounding box center [244, 157] width 18 height 18
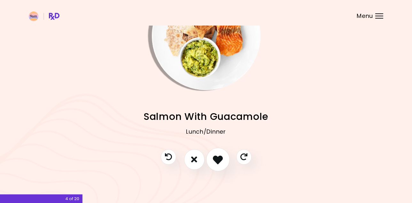
click at [214, 155] on icon "I like this recipe" at bounding box center [218, 159] width 10 height 10
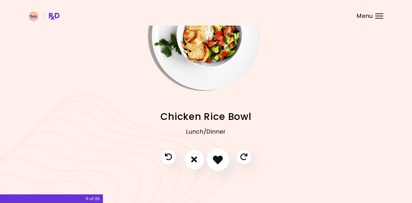
click at [216, 161] on icon "I like this recipe" at bounding box center [218, 159] width 10 height 10
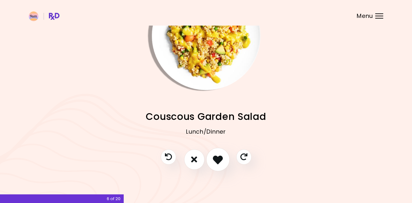
click at [222, 164] on button "I like this recipe" at bounding box center [218, 160] width 24 height 24
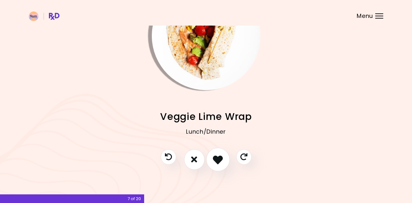
click at [222, 164] on button "I like this recipe" at bounding box center [218, 160] width 24 height 24
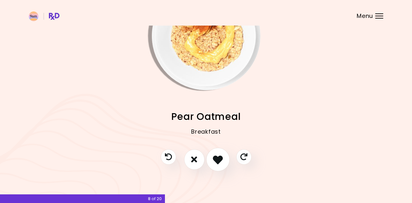
click at [222, 164] on button "I like this recipe" at bounding box center [218, 160] width 24 height 24
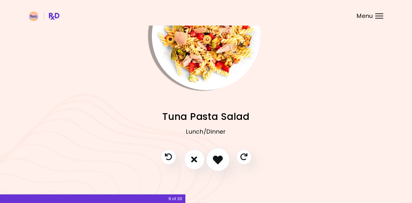
click at [222, 164] on button "I like this recipe" at bounding box center [218, 160] width 24 height 24
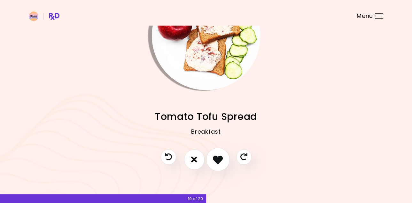
click at [222, 164] on button "I like this recipe" at bounding box center [218, 160] width 24 height 24
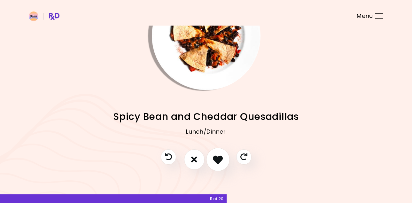
click at [222, 164] on button "I like this recipe" at bounding box center [218, 160] width 24 height 24
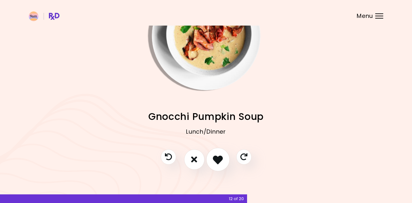
click at [222, 164] on button "I like this recipe" at bounding box center [218, 160] width 24 height 24
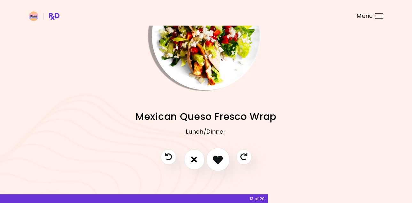
click at [222, 164] on button "I like this recipe" at bounding box center [218, 160] width 24 height 24
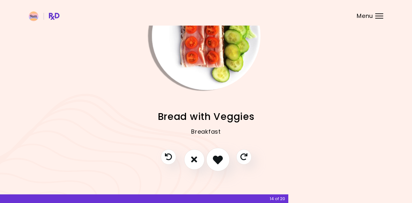
click at [222, 164] on button "I like this recipe" at bounding box center [218, 160] width 24 height 24
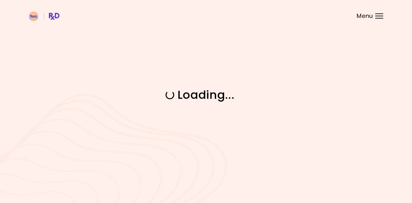
scroll to position [0, 0]
click at [222, 164] on div "Loading ..." at bounding box center [208, 101] width 417 height 203
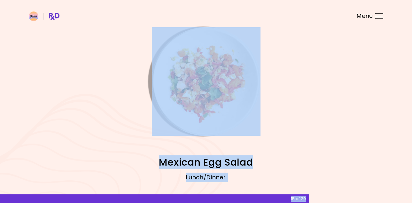
click at [282, 177] on div "Lunch/Dinner" at bounding box center [206, 182] width 354 height 26
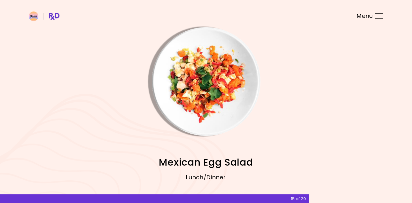
click at [230, 174] on div "Lunch/Dinner" at bounding box center [206, 182] width 354 height 26
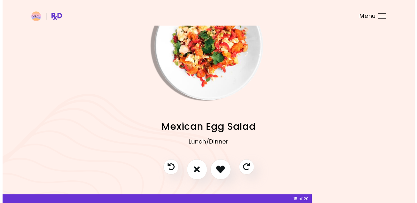
scroll to position [46, 0]
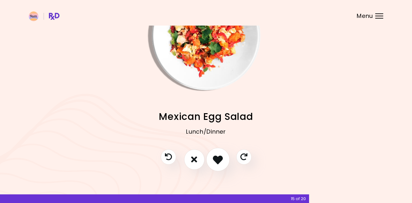
click at [218, 159] on icon "I like this recipe" at bounding box center [218, 159] width 10 height 10
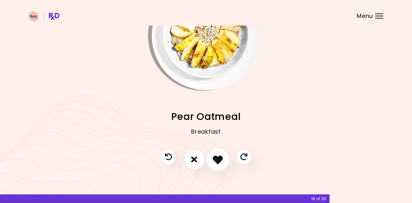
click at [218, 159] on icon "I like this recipe" at bounding box center [218, 159] width 10 height 10
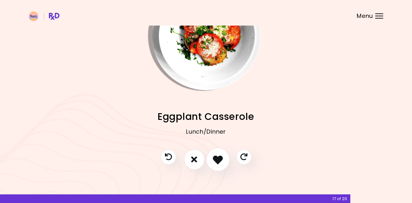
click at [218, 159] on icon "I like this recipe" at bounding box center [218, 159] width 10 height 10
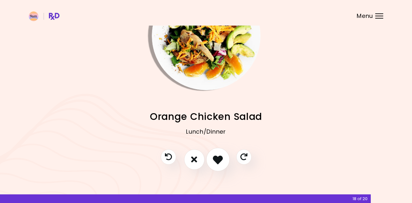
click at [218, 159] on icon "I like this recipe" at bounding box center [218, 159] width 10 height 10
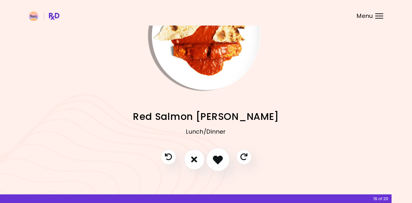
click at [218, 159] on icon "I like this recipe" at bounding box center [218, 159] width 10 height 10
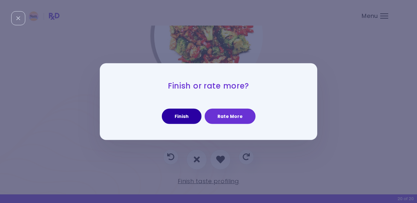
click at [192, 119] on button "Finish" at bounding box center [182, 116] width 40 height 15
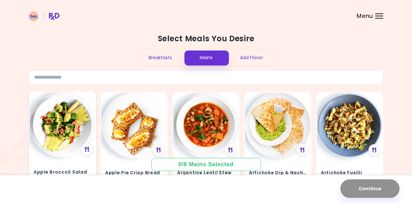
click at [89, 141] on img at bounding box center [62, 124] width 65 height 65
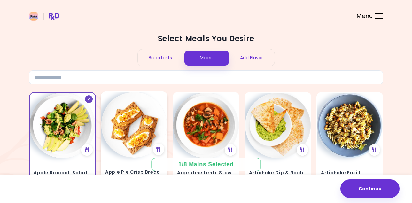
click at [131, 140] on img at bounding box center [133, 124] width 65 height 65
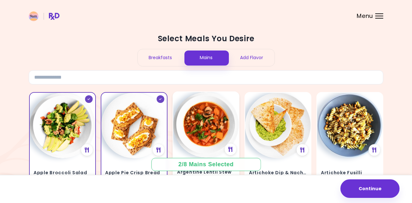
click at [226, 129] on img at bounding box center [205, 124] width 65 height 65
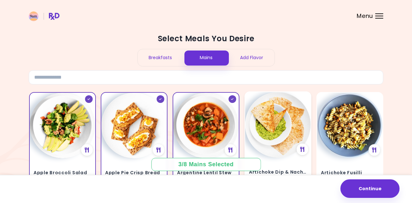
drag, startPoint x: 239, startPoint y: 132, endPoint x: 248, endPoint y: 132, distance: 8.3
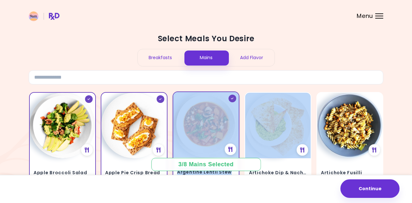
click at [220, 128] on img at bounding box center [205, 124] width 65 height 65
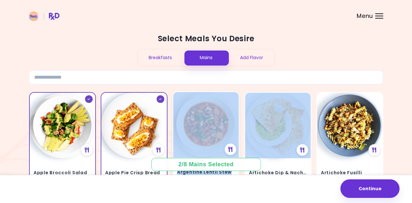
click at [229, 120] on img at bounding box center [205, 124] width 65 height 65
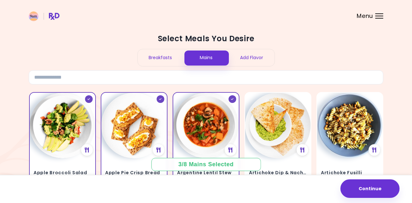
click at [314, 55] on div "Select Meals You Desire Breakfasts Mains Add Flavor" at bounding box center [206, 59] width 354 height 51
click at [295, 109] on img at bounding box center [277, 124] width 65 height 65
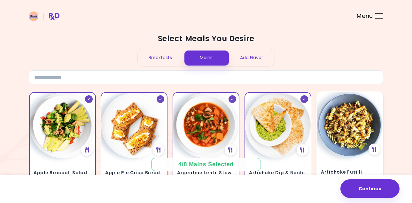
click at [352, 103] on img at bounding box center [349, 124] width 65 height 65
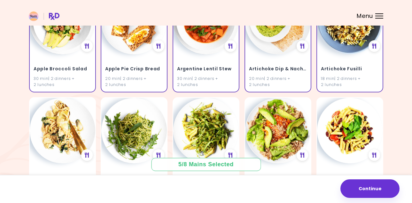
scroll to position [85, 0]
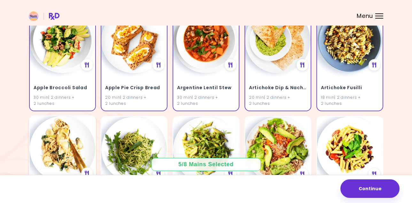
click at [69, 125] on img at bounding box center [62, 148] width 65 height 65
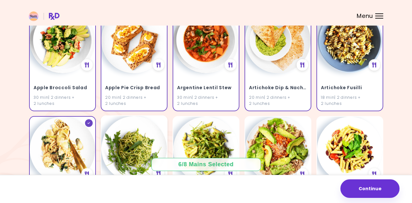
click at [124, 130] on img at bounding box center [133, 148] width 65 height 65
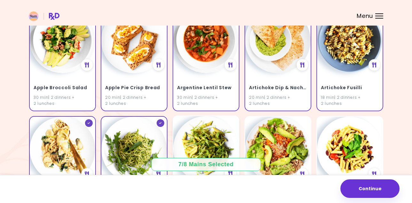
click at [184, 126] on img at bounding box center [205, 148] width 65 height 65
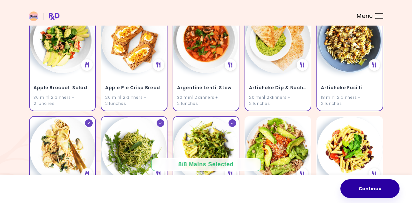
click at [380, 195] on button "Continue" at bounding box center [369, 188] width 59 height 19
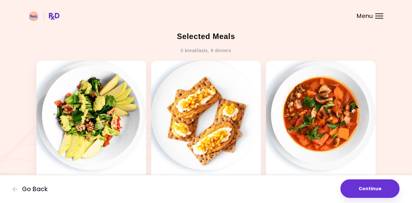
scroll to position [177, 0]
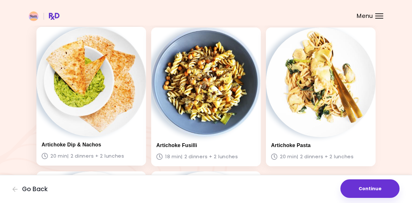
click at [131, 128] on div "Artichoke Dip & Nachos 20 min | 2 dinners + 2 lunches" at bounding box center [91, 96] width 110 height 139
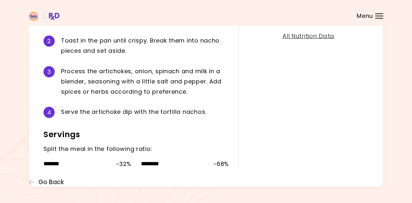
scroll to position [209, 0]
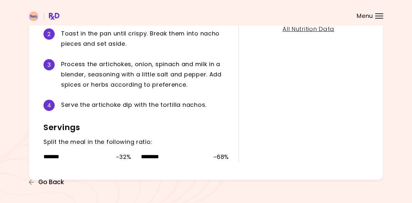
click at [46, 184] on span "Go Back" at bounding box center [51, 182] width 26 height 7
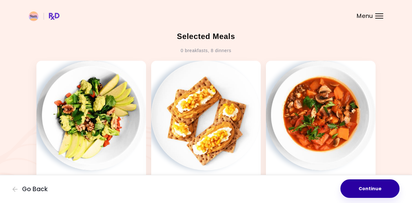
click at [366, 193] on button "Continue" at bounding box center [369, 188] width 59 height 19
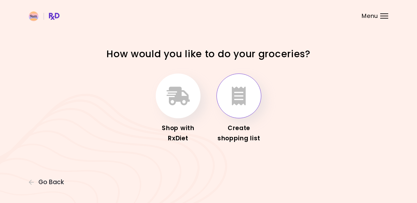
click at [236, 108] on button "button" at bounding box center [238, 95] width 45 height 45
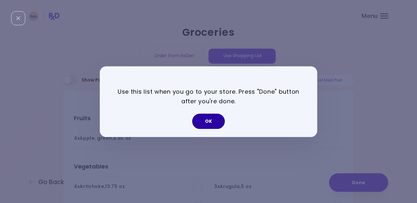
click at [215, 124] on button "OK" at bounding box center [208, 120] width 33 height 15
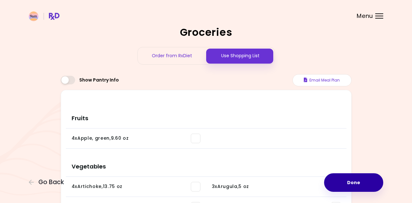
click at [345, 180] on button "Done" at bounding box center [353, 182] width 59 height 19
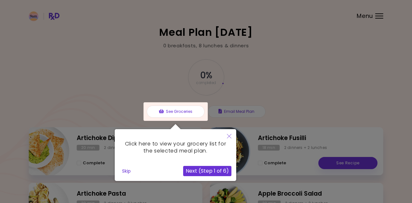
click at [127, 170] on button "Skip" at bounding box center [126, 171] width 14 height 10
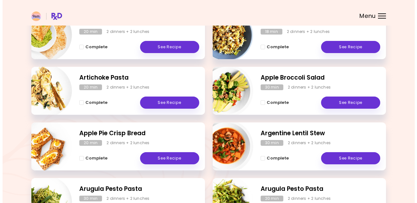
scroll to position [174, 0]
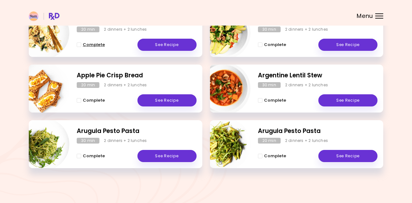
click at [78, 42] on button "Complete" at bounding box center [91, 45] width 28 height 8
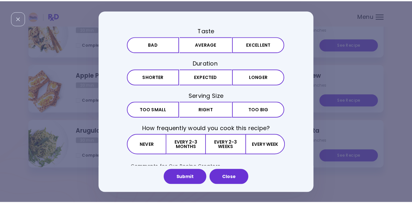
scroll to position [56, 0]
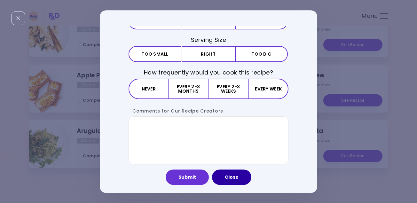
click at [224, 175] on button "Close" at bounding box center [231, 176] width 39 height 15
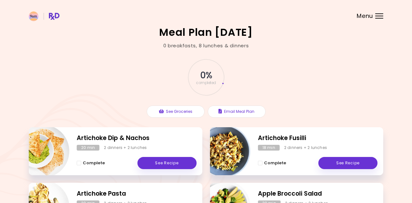
scroll to position [1, 0]
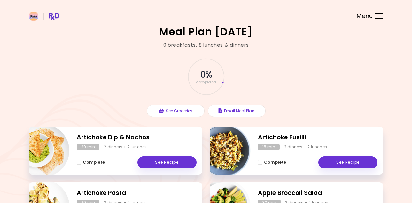
click at [260, 159] on button "Complete" at bounding box center [272, 162] width 28 height 8
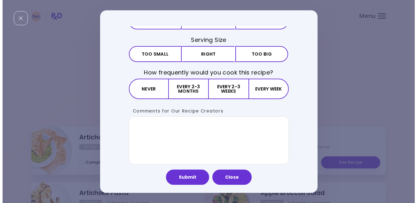
scroll to position [0, 0]
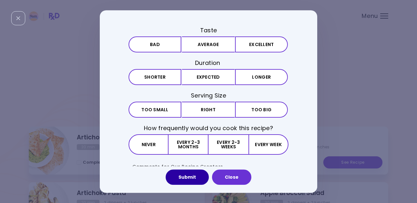
click at [200, 180] on button "Submit" at bounding box center [186, 176] width 43 height 15
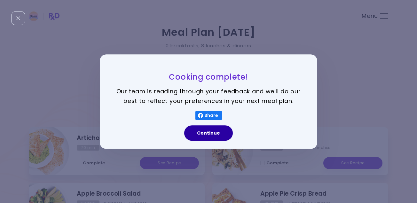
click at [220, 134] on button "Continue" at bounding box center [208, 132] width 49 height 15
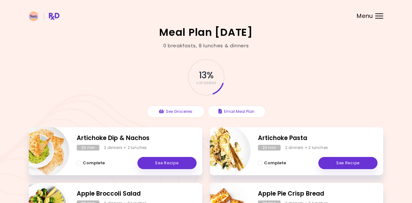
drag, startPoint x: 413, startPoint y: 92, endPoint x: 81, endPoint y: 163, distance: 339.3
click at [81, 163] on span "Complete - Artichoke Dip & Nachos" at bounding box center [79, 163] width 4 height 4
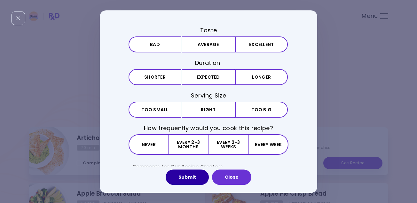
click at [194, 175] on button "Submit" at bounding box center [186, 176] width 43 height 15
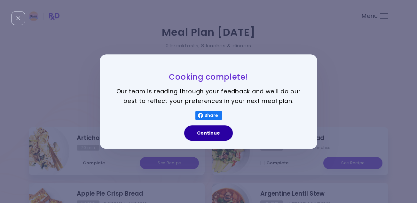
click at [216, 132] on button "Continue" at bounding box center [208, 132] width 49 height 15
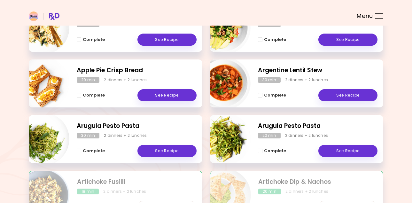
scroll to position [136, 0]
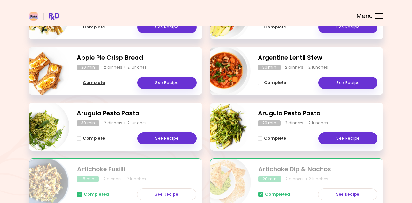
click at [80, 83] on span "Complete - Apple Pie Crisp Bread" at bounding box center [79, 82] width 4 height 4
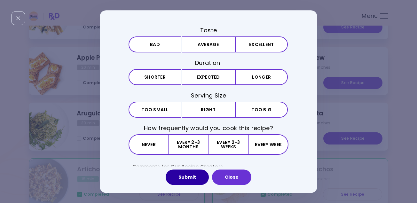
click at [197, 178] on button "Submit" at bounding box center [186, 176] width 43 height 15
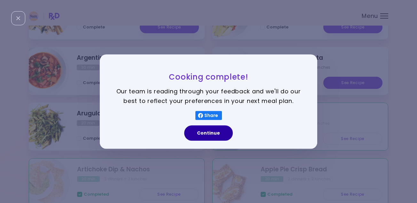
click at [211, 133] on button "Continue" at bounding box center [208, 132] width 49 height 15
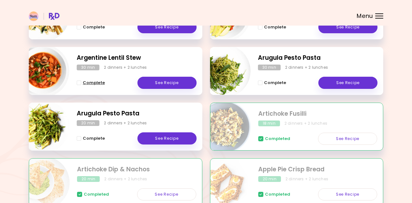
click at [78, 83] on span "Complete - Argentine Lentil Stew" at bounding box center [79, 82] width 4 height 4
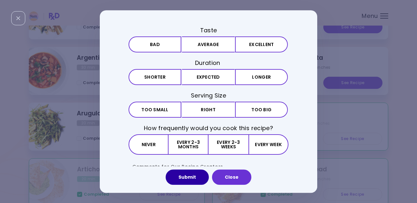
click at [188, 177] on button "Submit" at bounding box center [186, 176] width 43 height 15
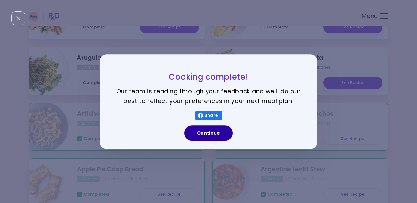
click at [217, 132] on button "Continue" at bounding box center [208, 132] width 49 height 15
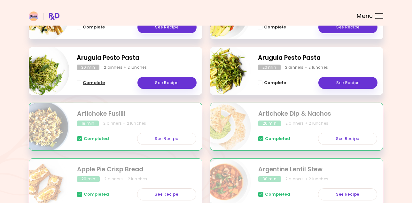
click at [77, 81] on span "Complete - Arugula Pesto Pasta" at bounding box center [79, 82] width 4 height 4
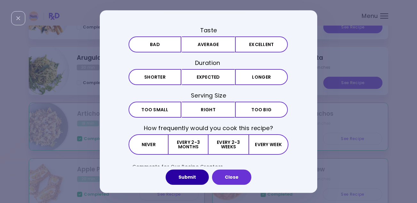
click at [187, 178] on button "Submit" at bounding box center [186, 176] width 43 height 15
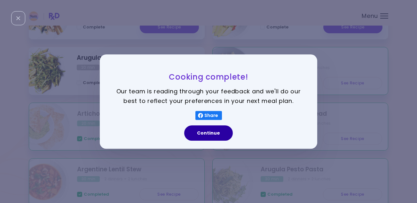
click at [216, 135] on button "Continue" at bounding box center [208, 132] width 49 height 15
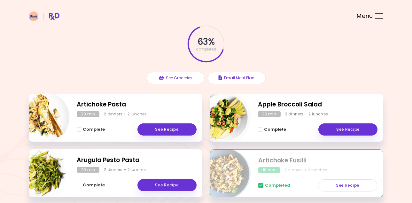
scroll to position [20, 0]
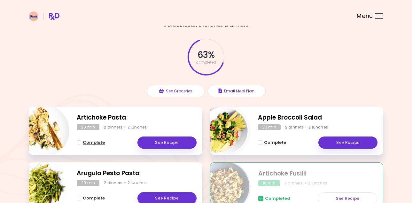
click at [78, 140] on span "Complete - Artichoke Pasta" at bounding box center [79, 142] width 4 height 4
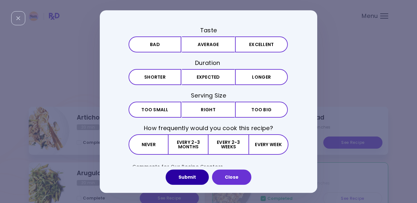
click at [176, 175] on button "Submit" at bounding box center [186, 176] width 43 height 15
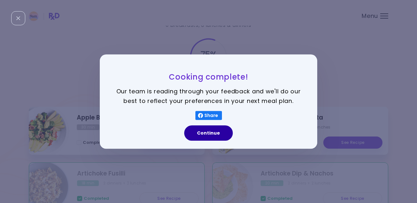
click at [216, 134] on button "Continue" at bounding box center [208, 132] width 49 height 15
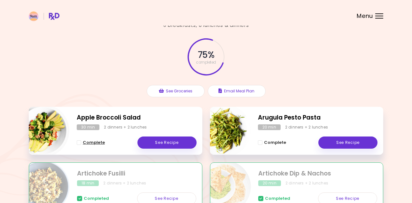
click at [78, 143] on span "Complete - Apple Broccoli Salad" at bounding box center [79, 142] width 4 height 4
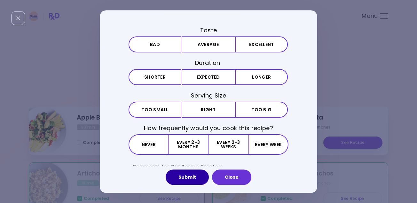
click at [185, 180] on button "Submit" at bounding box center [186, 176] width 43 height 15
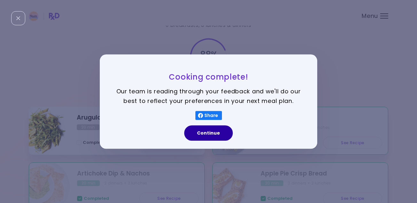
click at [216, 135] on button "Continue" at bounding box center [208, 132] width 49 height 15
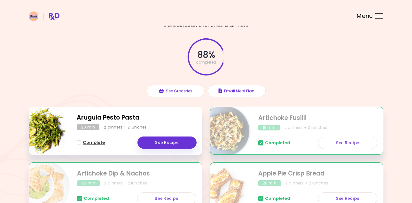
click at [77, 142] on span "Complete - Arugula Pesto Pasta" at bounding box center [79, 142] width 4 height 4
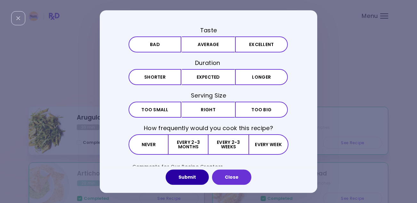
click at [185, 179] on button "Submit" at bounding box center [186, 176] width 43 height 15
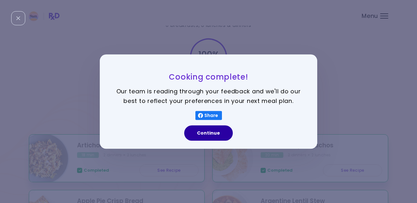
click at [212, 134] on button "Continue" at bounding box center [208, 132] width 49 height 15
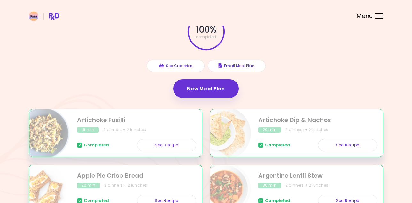
scroll to position [0, 0]
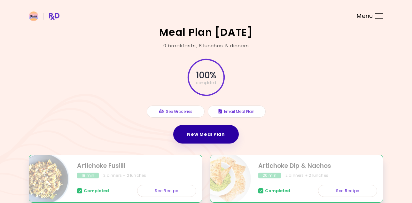
click at [213, 138] on link "New Meal Plan" at bounding box center [205, 134] width 65 height 19
